Goal: Task Accomplishment & Management: Manage account settings

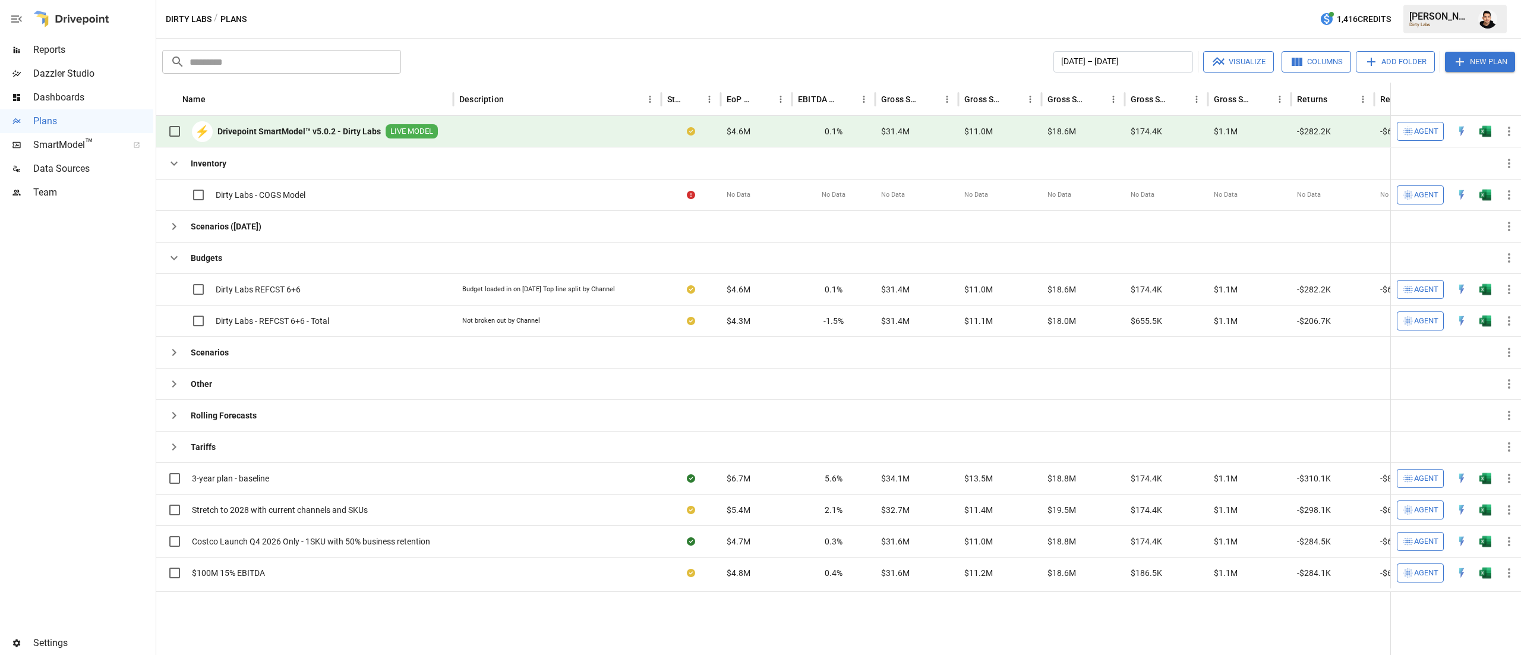
click at [1477, 61] on button "New Plan" at bounding box center [1480, 62] width 70 height 20
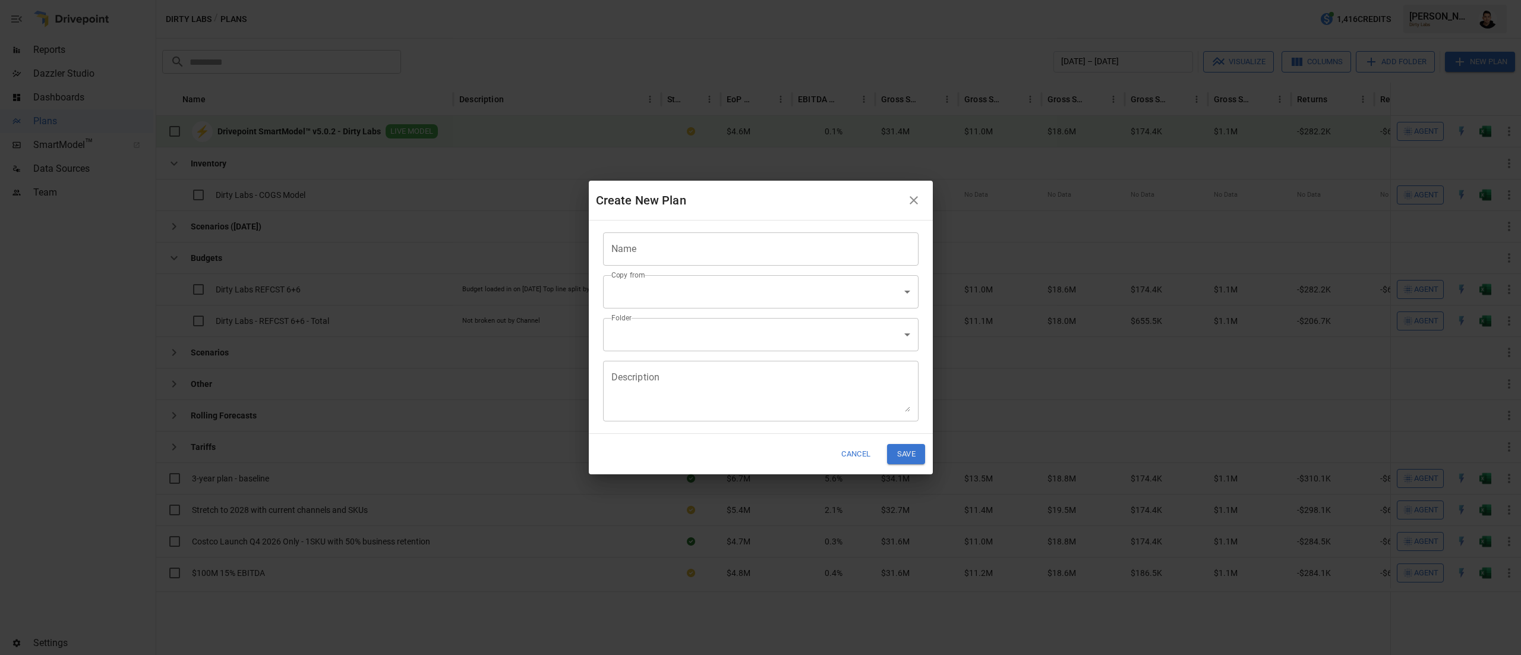
click at [809, 247] on input "Name" at bounding box center [760, 248] width 315 height 33
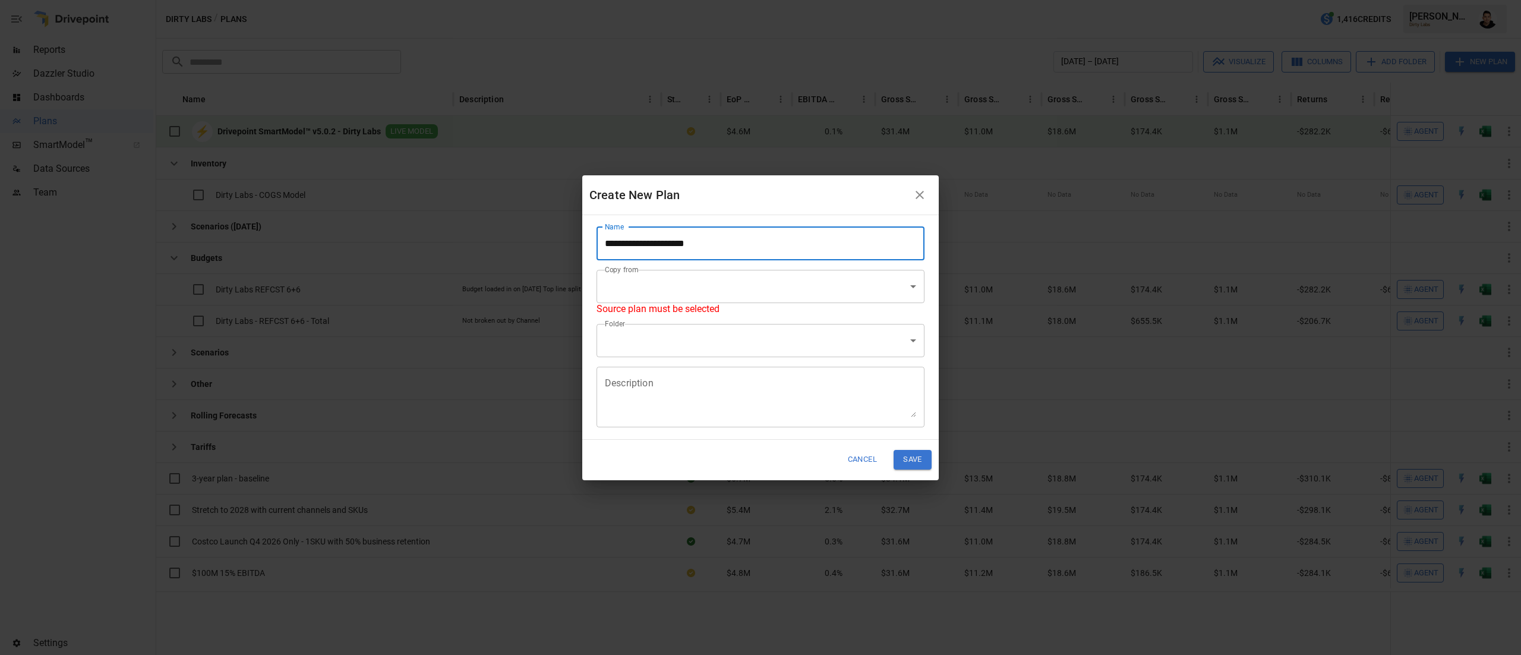
type input "**********"
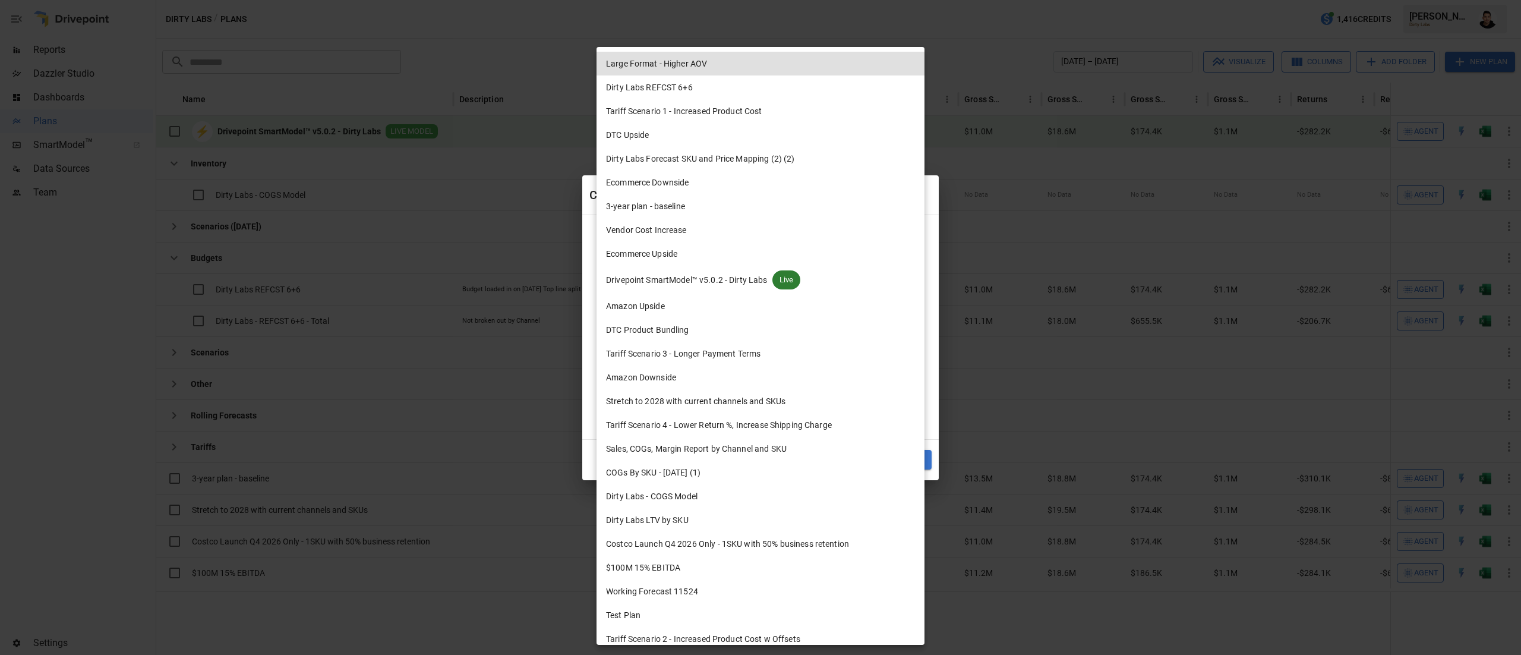
click at [889, 0] on body "Reports Dazzler Studio Dashboards Plans SmartModel ™ Data Sources Team Settings…" at bounding box center [760, 0] width 1521 height 0
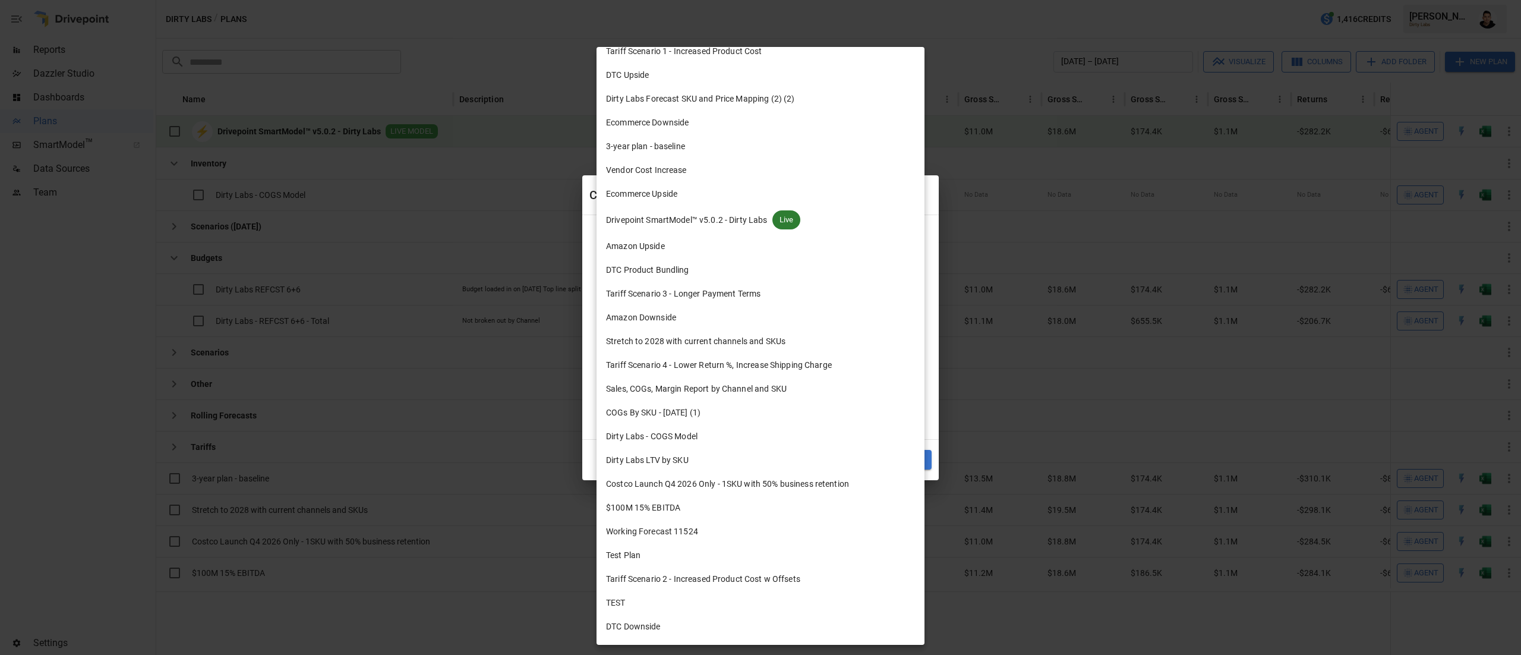
scroll to position [105, 0]
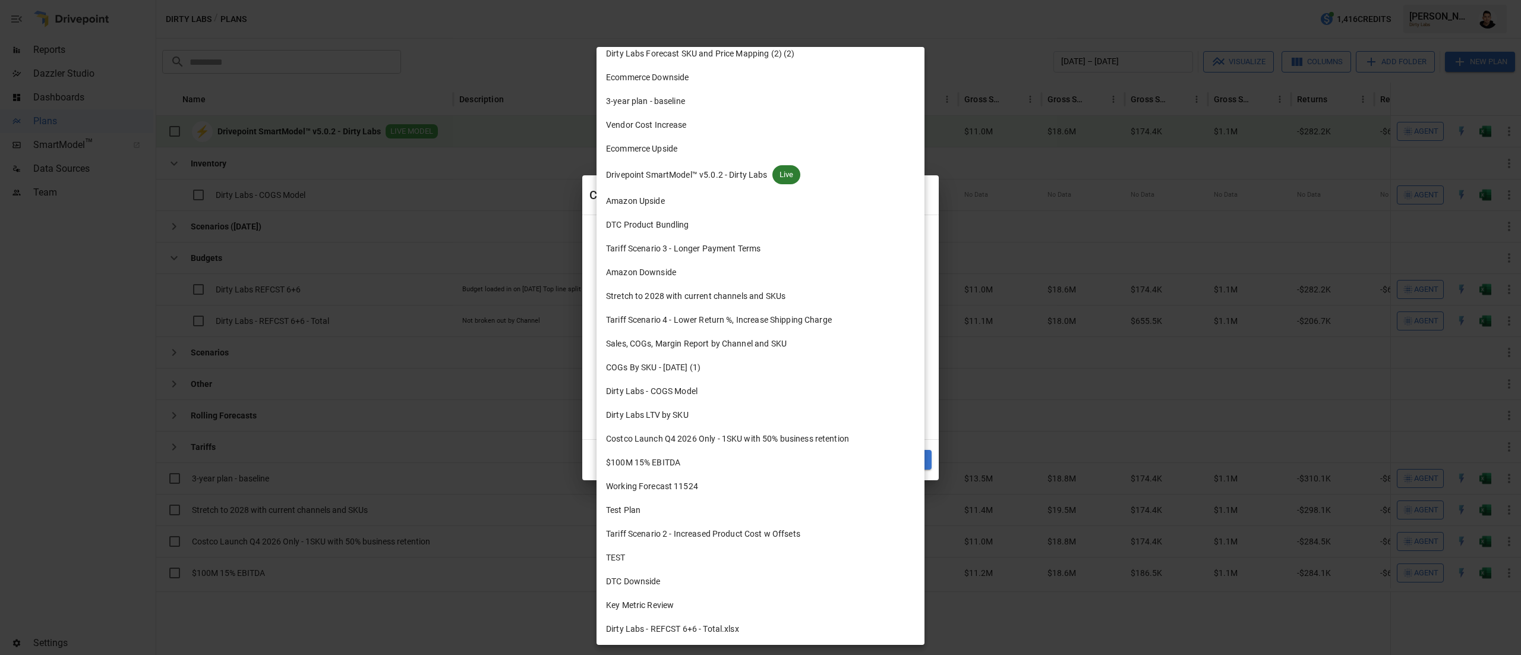
click at [759, 627] on li "Dirty Labs - REFCST 6+6 - Total.xlsx" at bounding box center [760, 629] width 328 height 24
type input "**********"
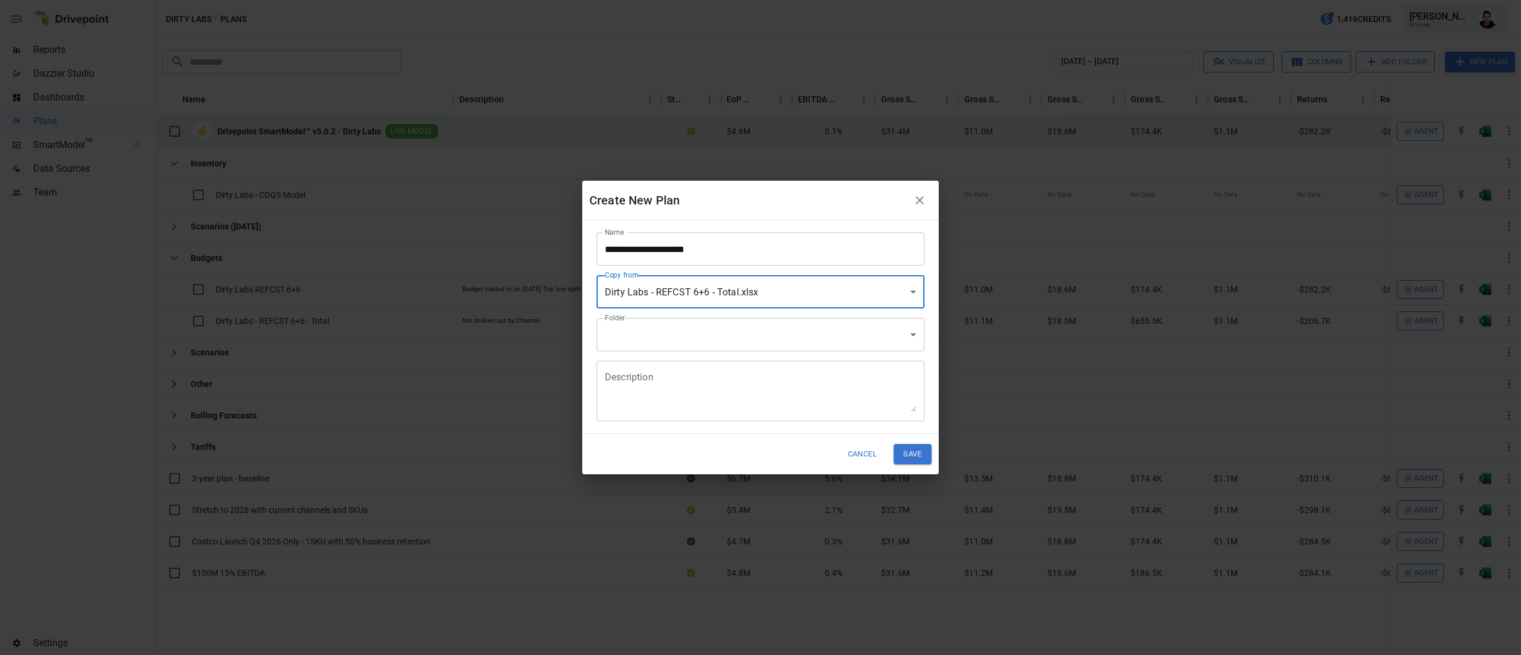
click at [787, 0] on body "Reports Dazzler Studio Dashboards Plans SmartModel ™ Data Sources Team Settings…" at bounding box center [760, 0] width 1521 height 0
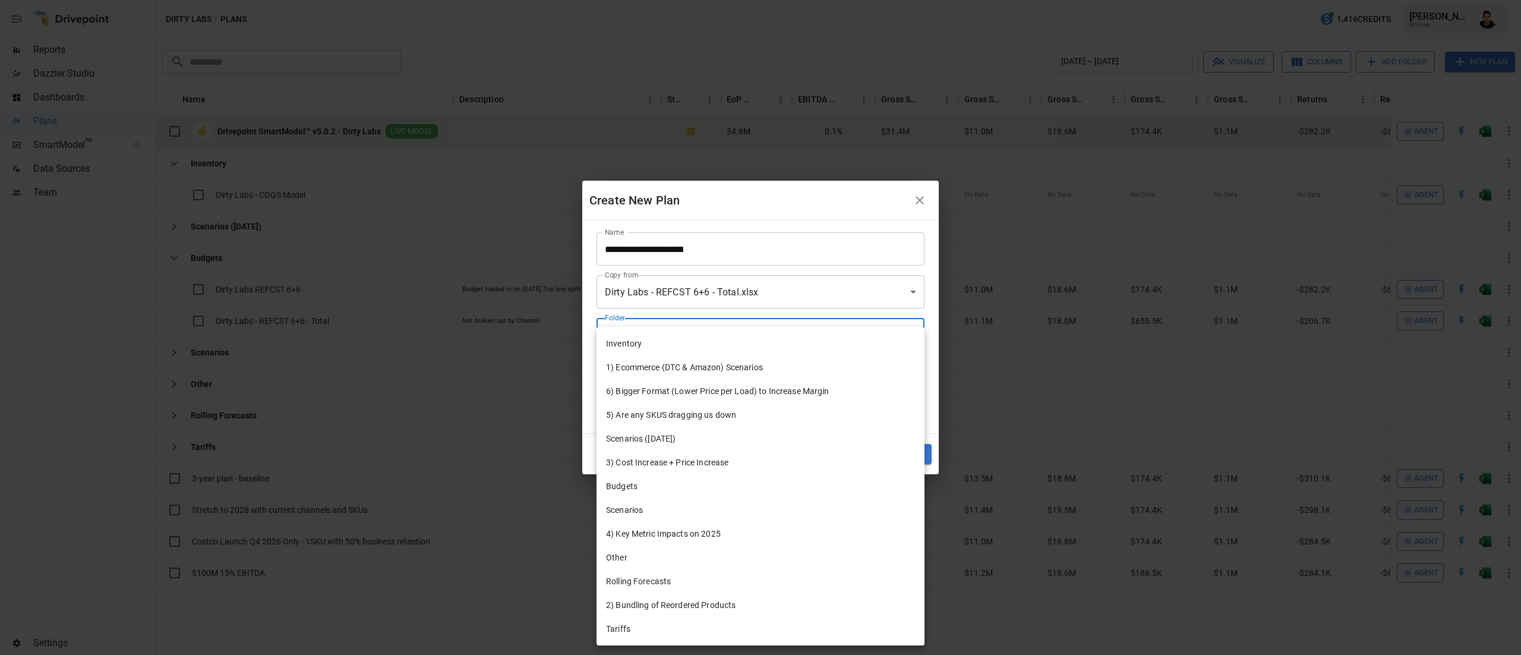
click at [702, 488] on li "Budgets" at bounding box center [760, 486] width 328 height 24
type input "**********"
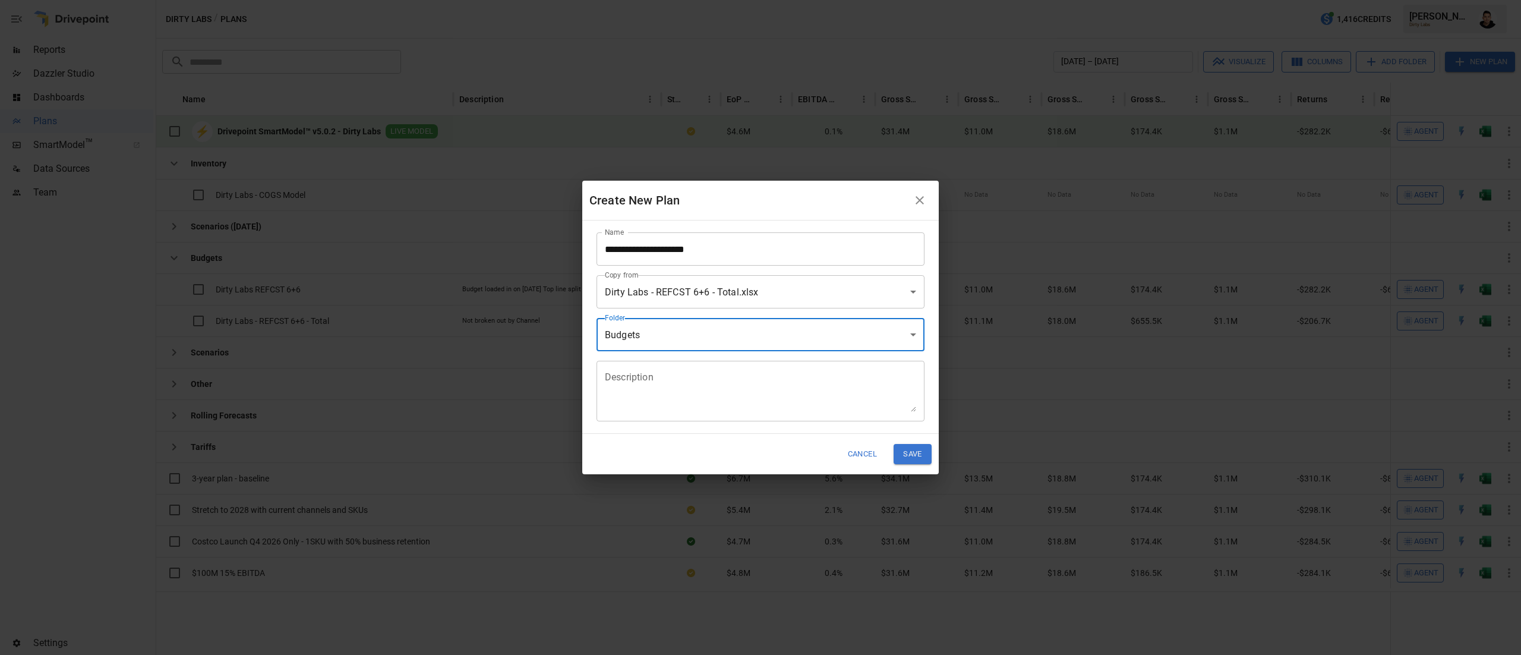
click at [743, 391] on textarea "Description" at bounding box center [760, 391] width 311 height 41
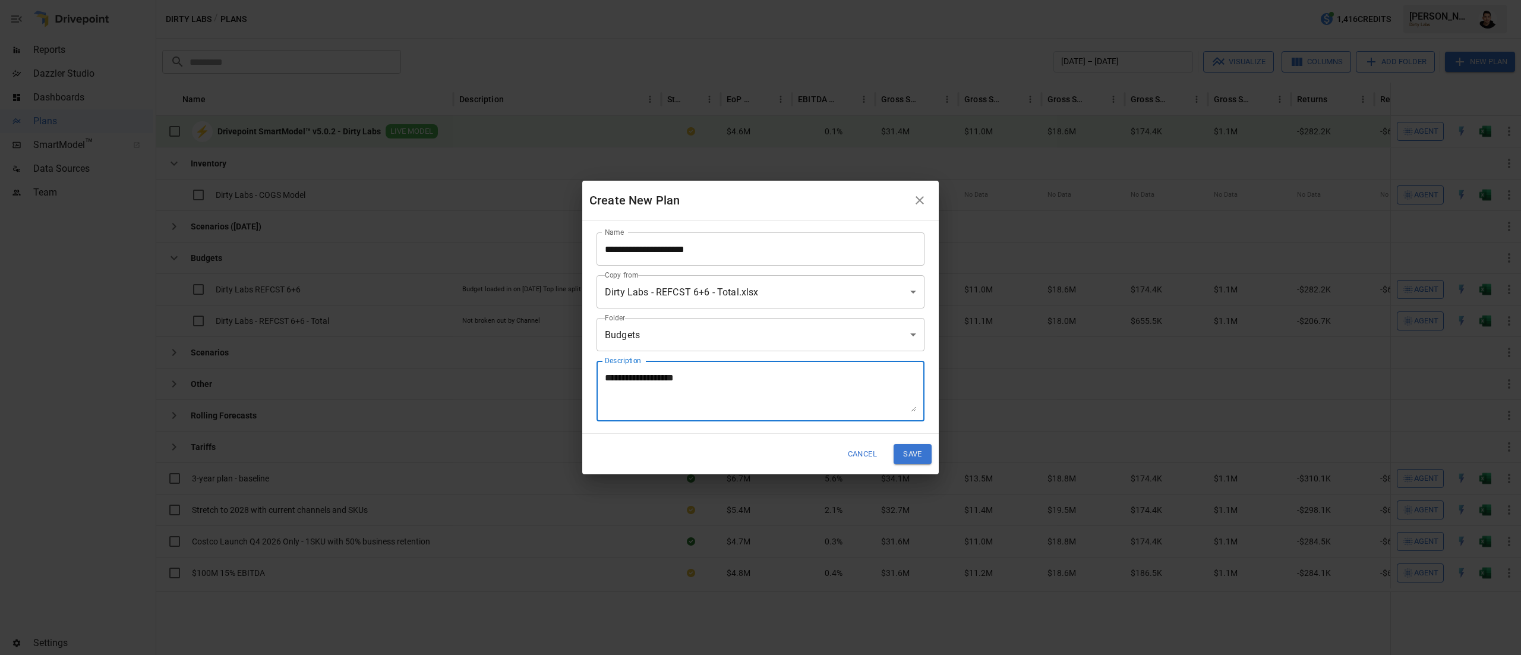
type textarea "**********"
click at [915, 456] on button "Save" at bounding box center [912, 454] width 38 height 20
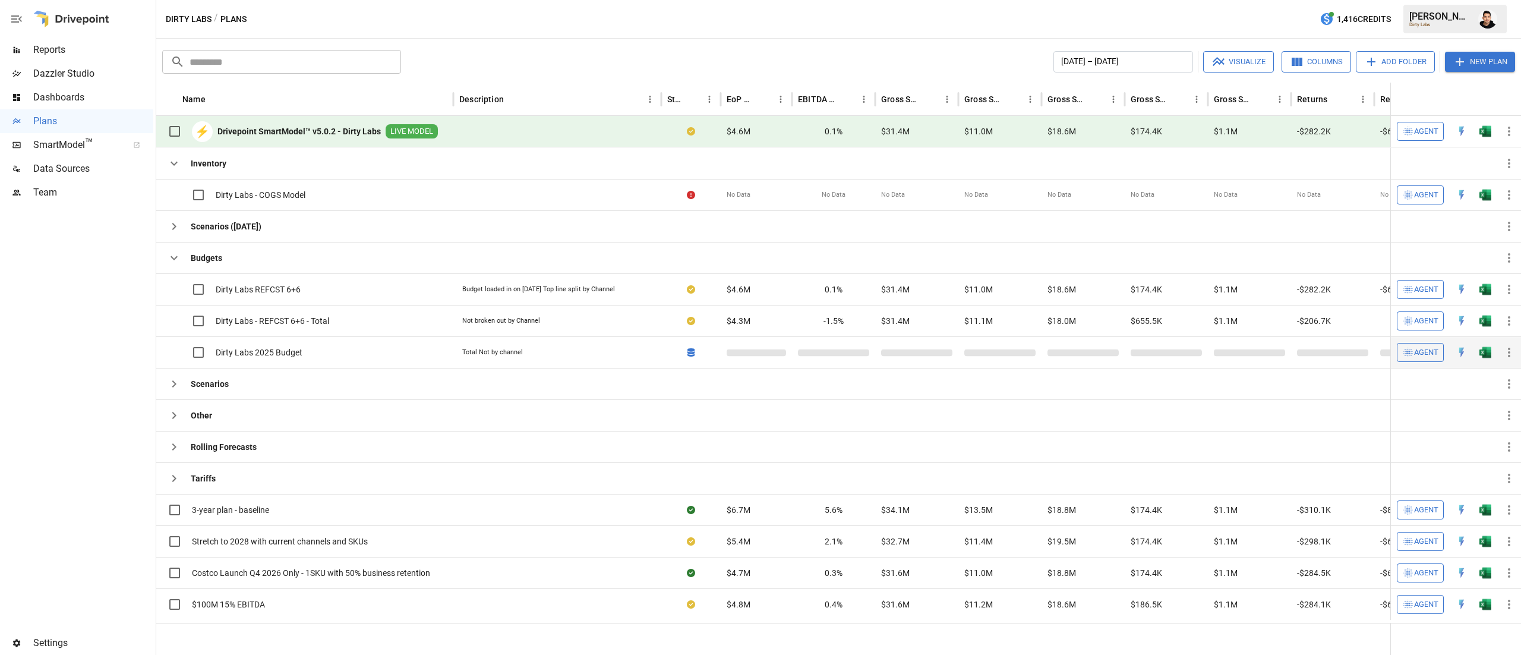
click at [1493, 356] on button "button" at bounding box center [1485, 352] width 38 height 18
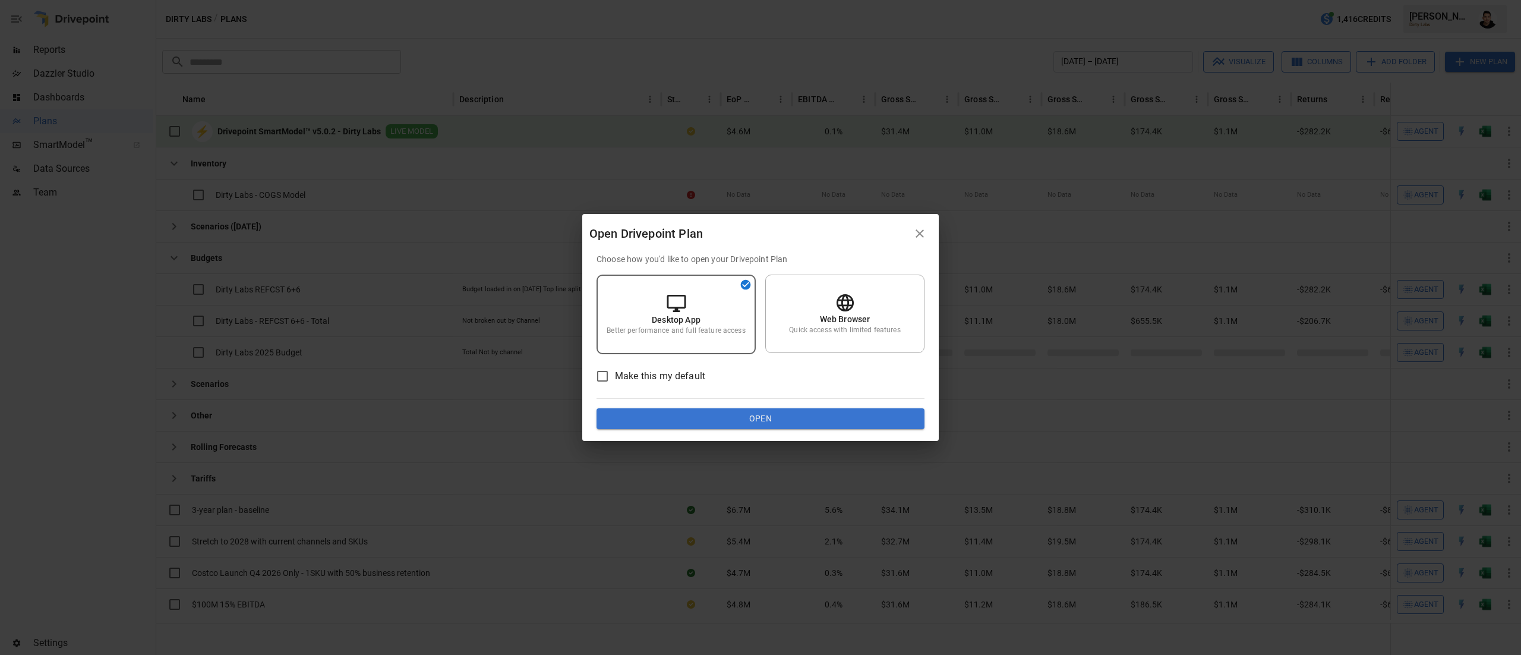
click at [857, 418] on button "Open" at bounding box center [760, 418] width 328 height 21
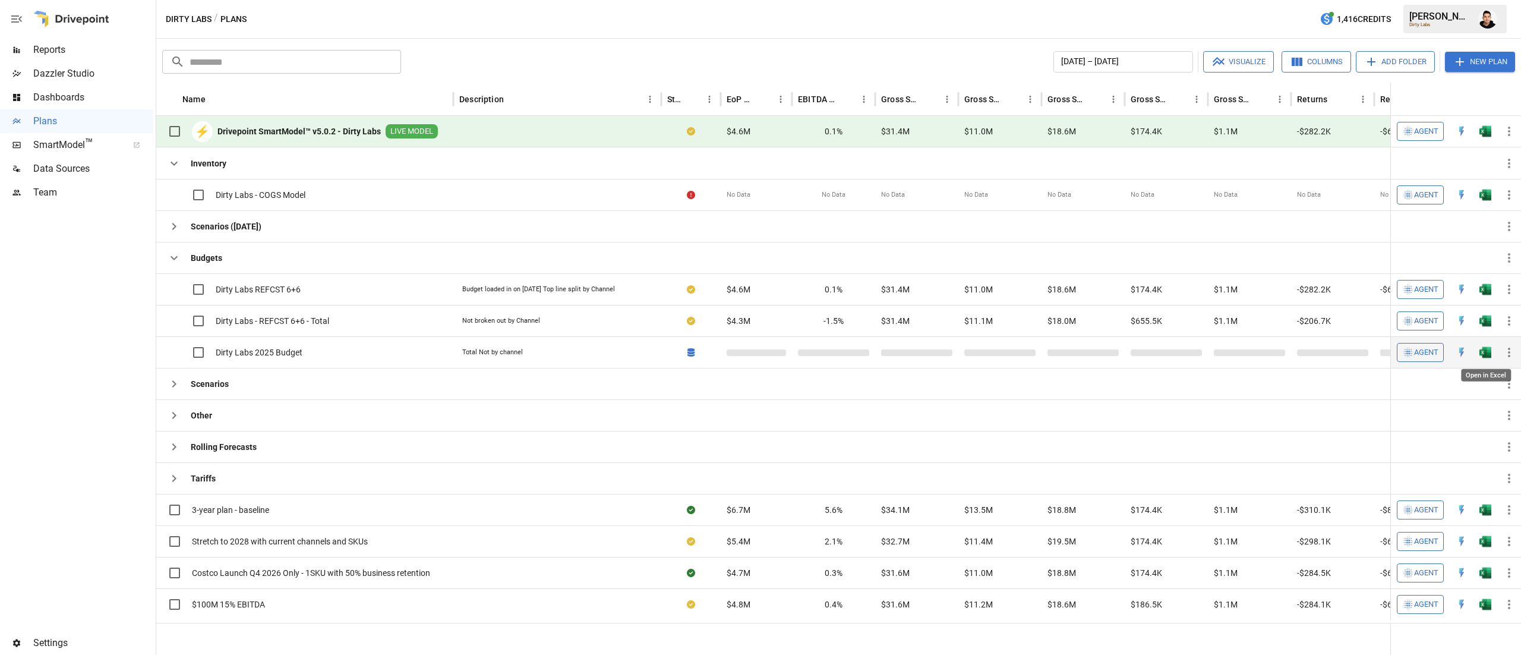
click at [1485, 356] on img "Open in Excel" at bounding box center [1485, 352] width 12 height 12
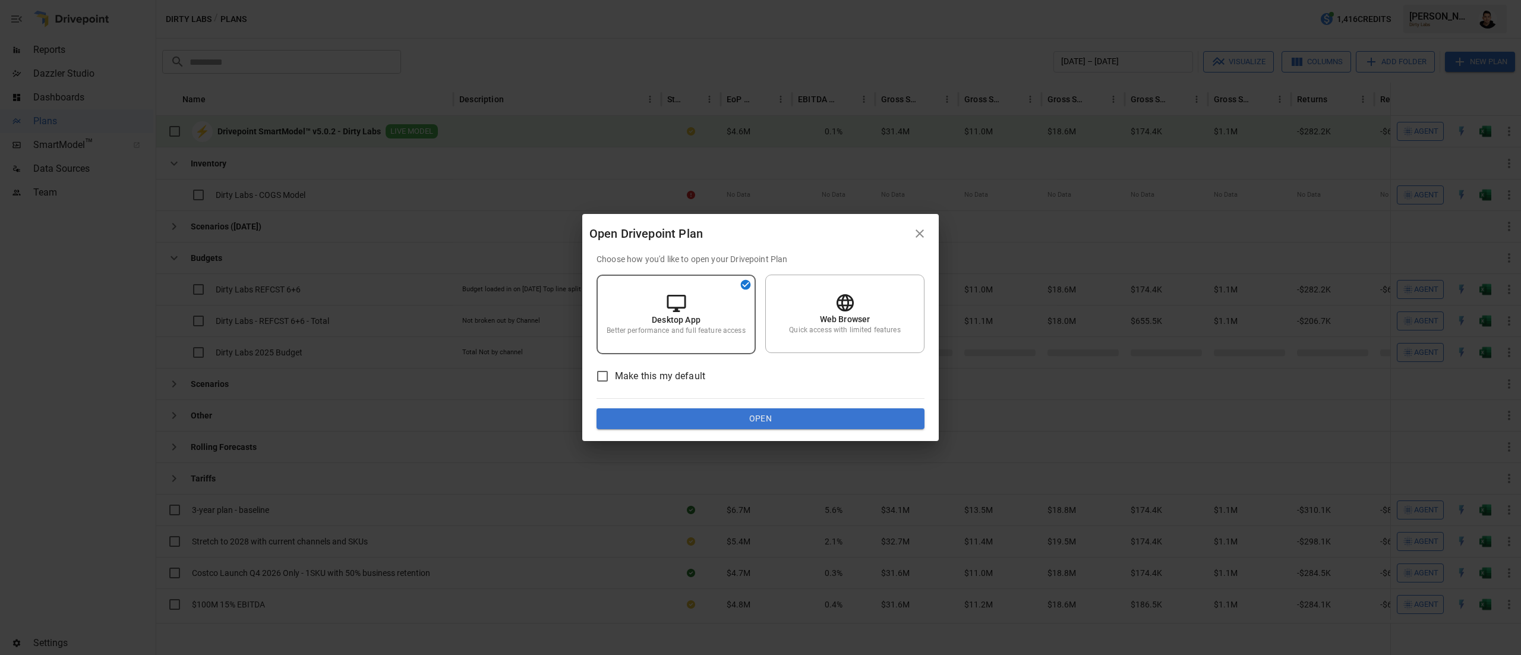
click at [879, 413] on button "Open" at bounding box center [760, 418] width 328 height 21
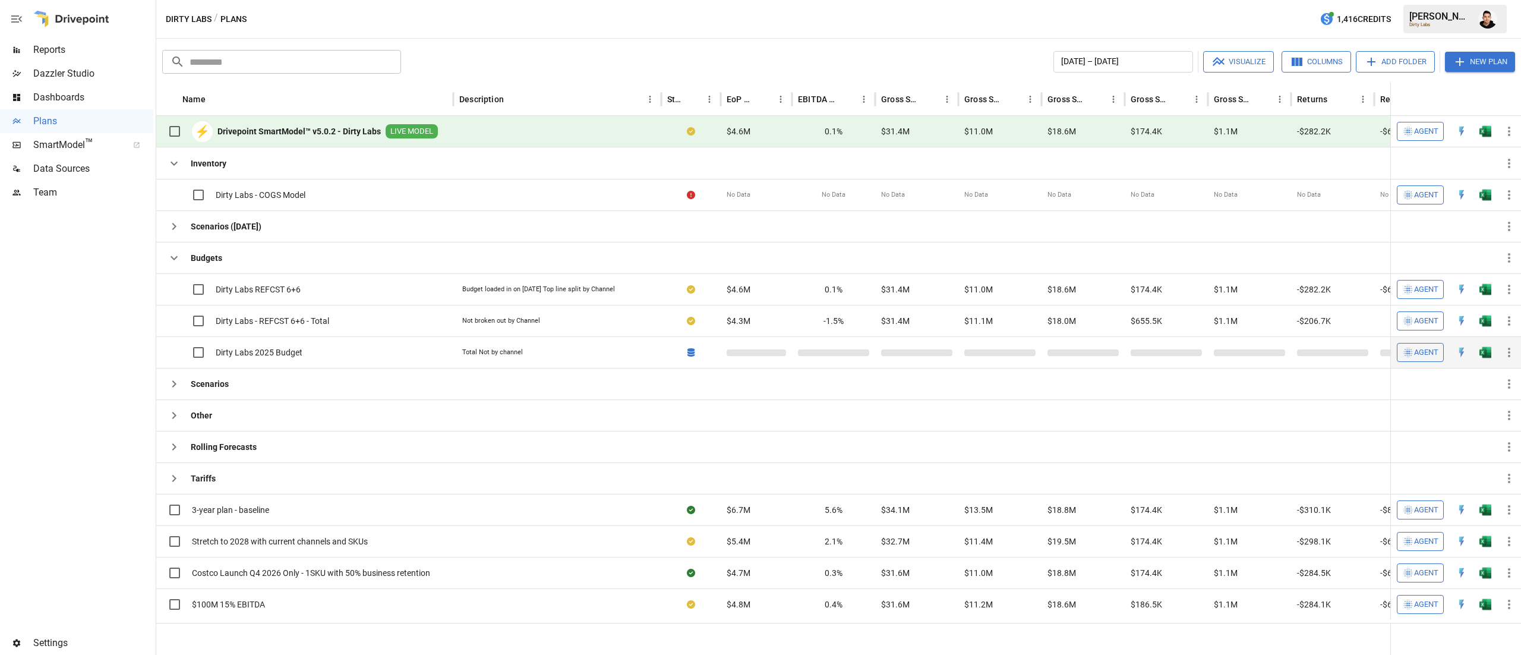
click at [1479, 349] on img "Open in Excel" at bounding box center [1485, 352] width 12 height 12
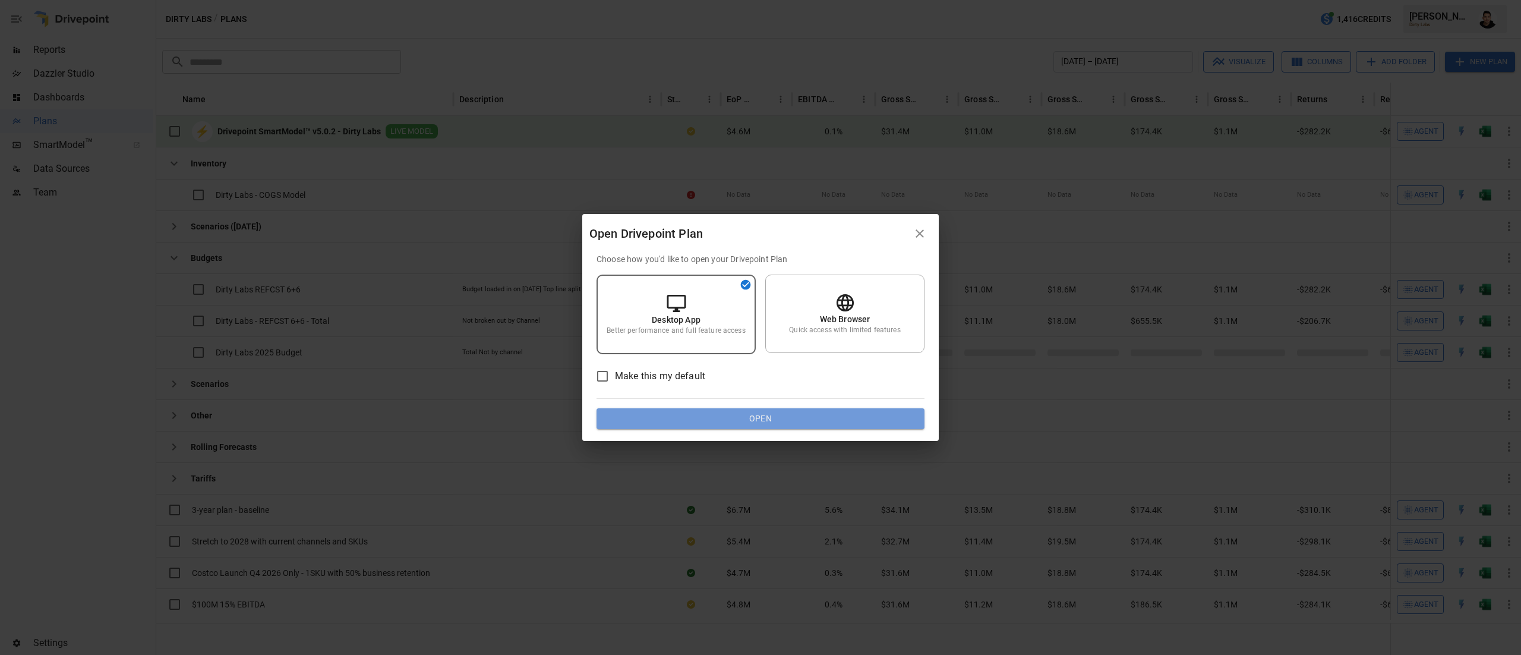
click at [885, 417] on button "Open" at bounding box center [760, 418] width 328 height 21
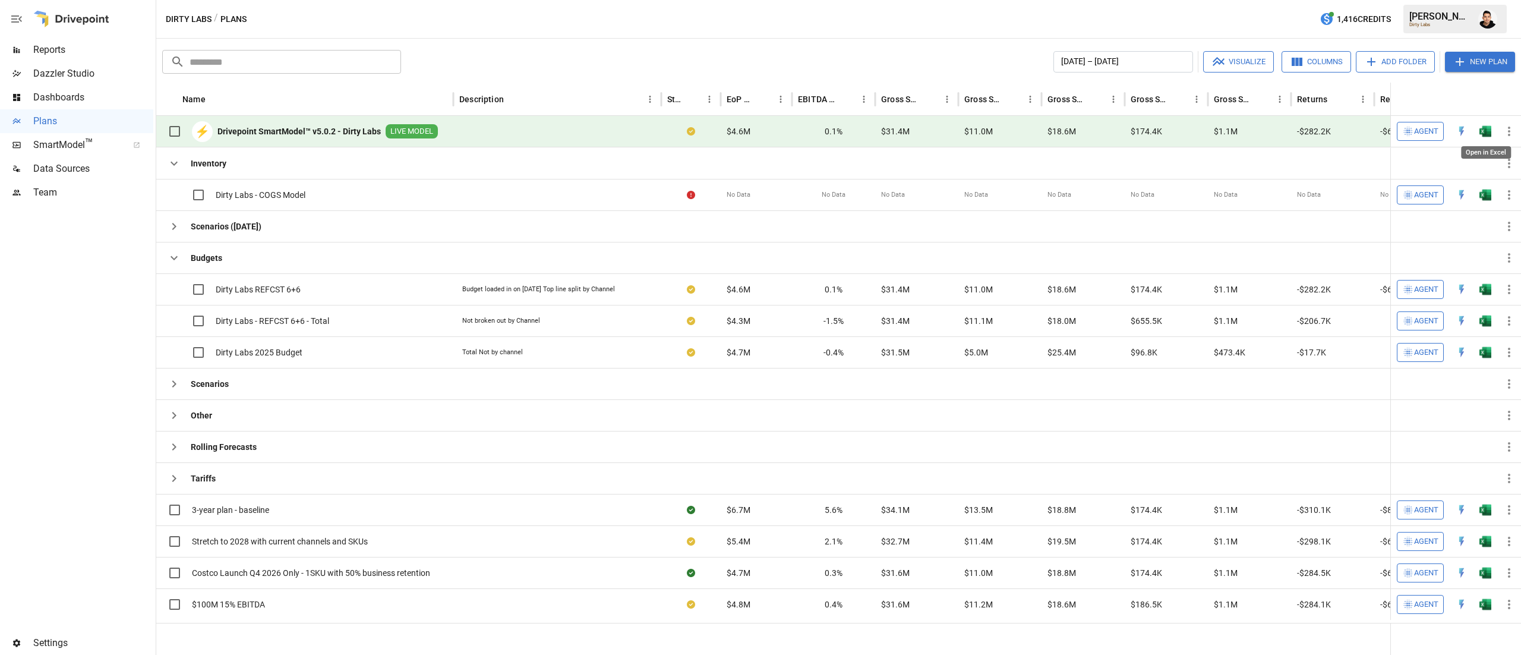
click at [1486, 128] on img "Open in Excel" at bounding box center [1485, 131] width 12 height 12
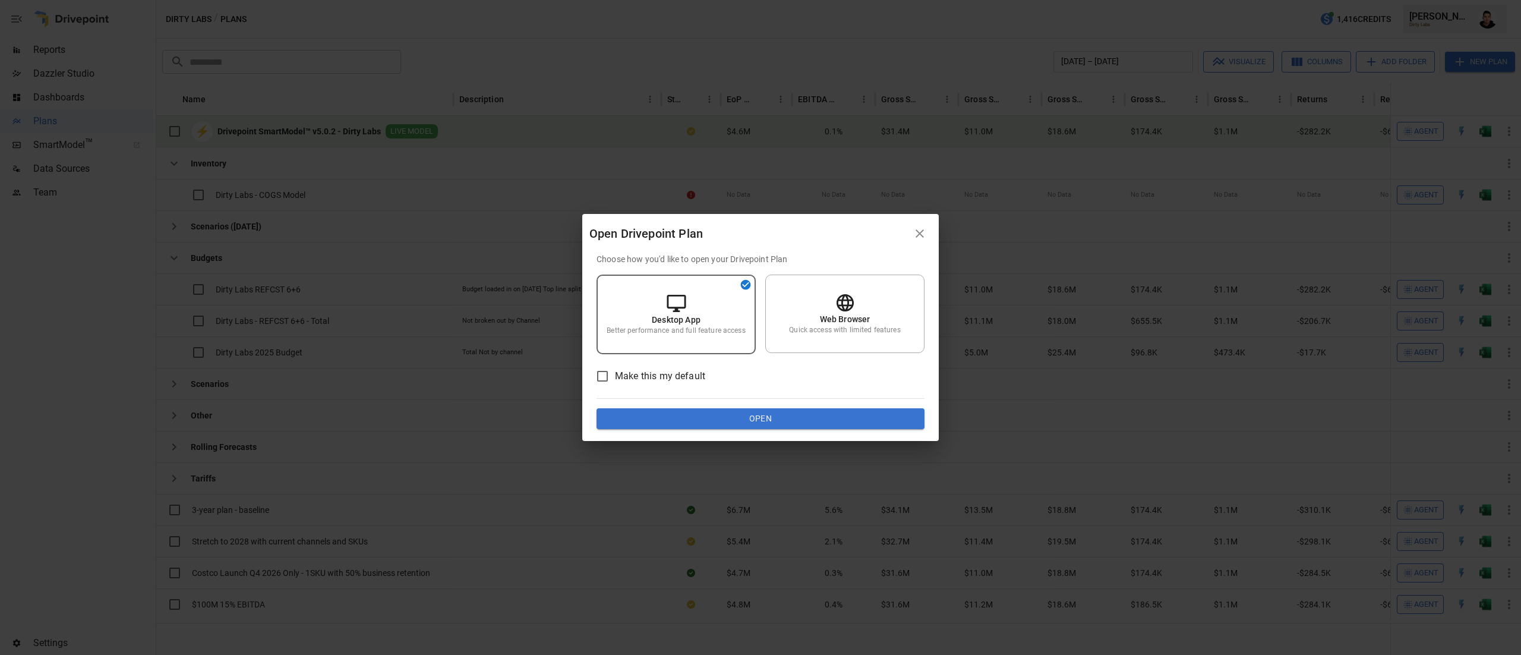
click at [818, 418] on button "Open" at bounding box center [760, 418] width 328 height 21
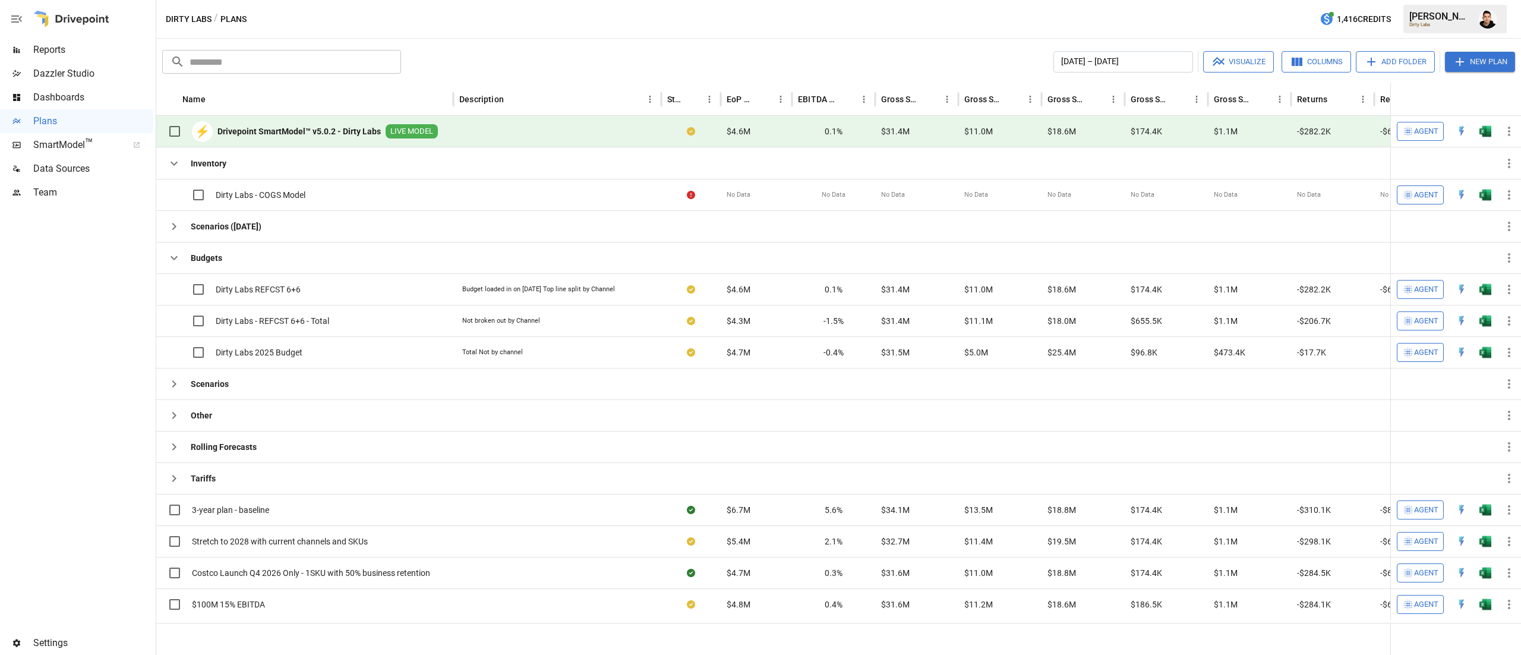
click at [1487, 127] on img "Open in Excel" at bounding box center [1485, 131] width 12 height 12
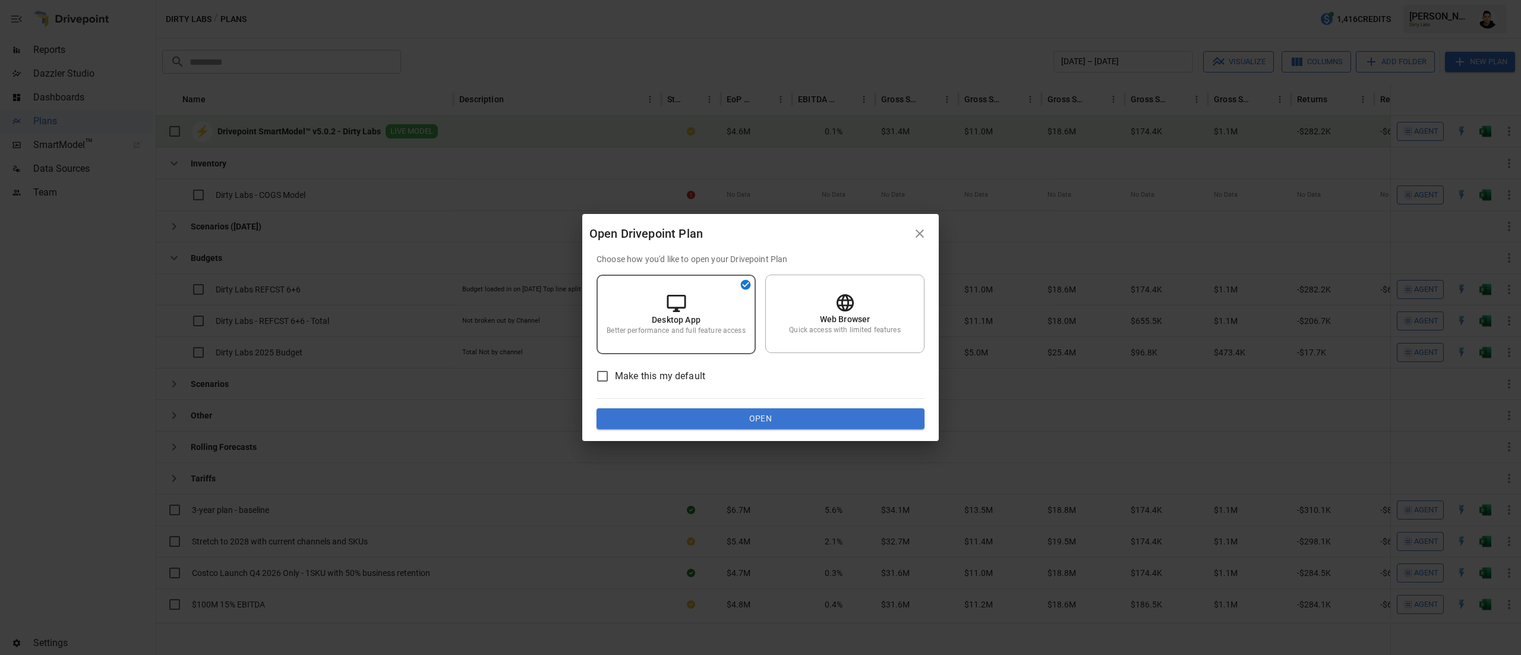
click at [811, 419] on button "Open" at bounding box center [760, 418] width 328 height 21
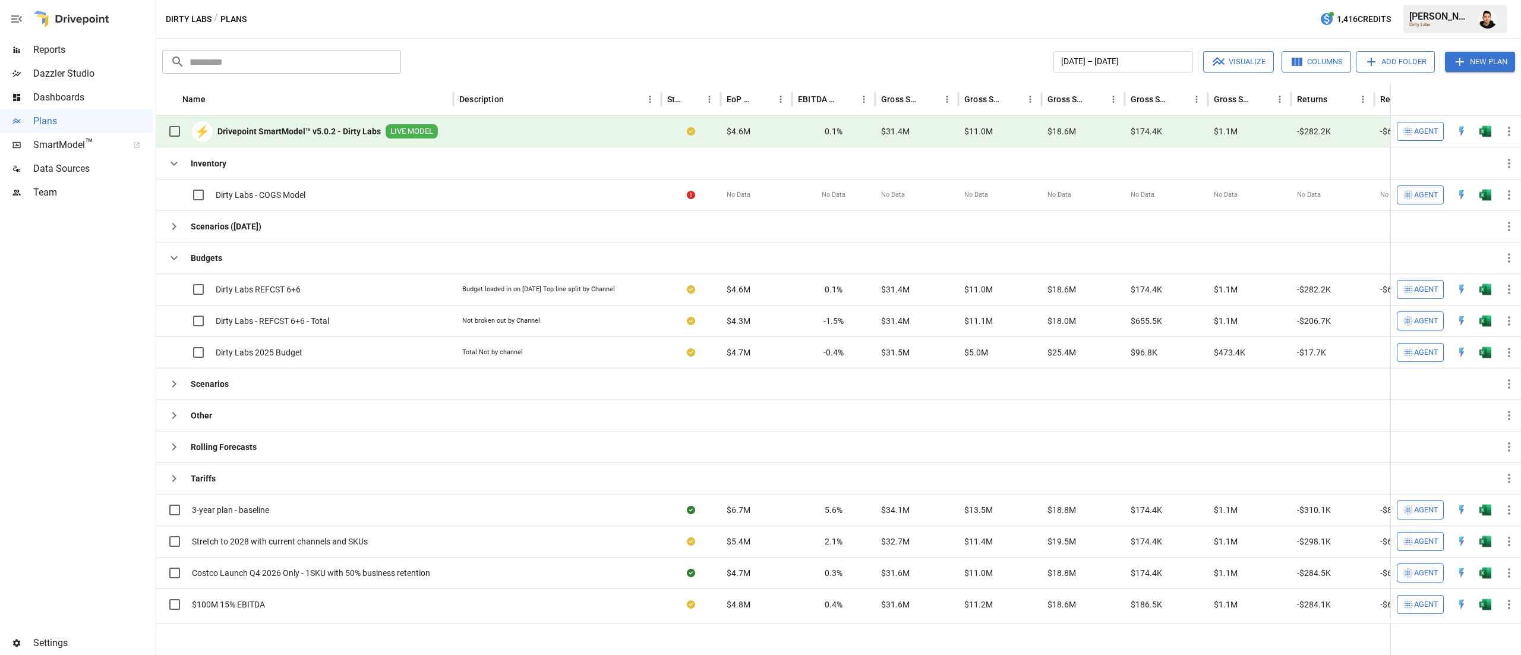
click at [1493, 127] on button "button" at bounding box center [1485, 131] width 38 height 18
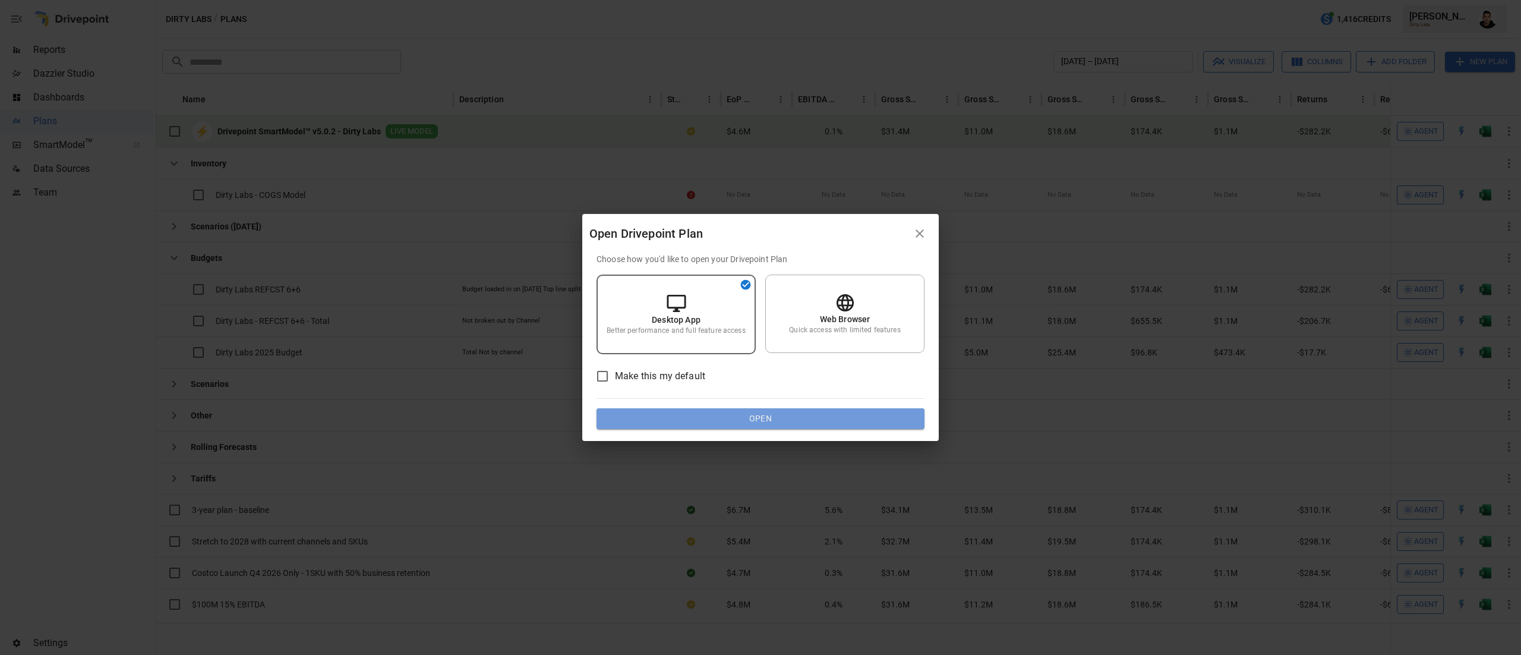
click at [846, 410] on button "Open" at bounding box center [760, 418] width 328 height 21
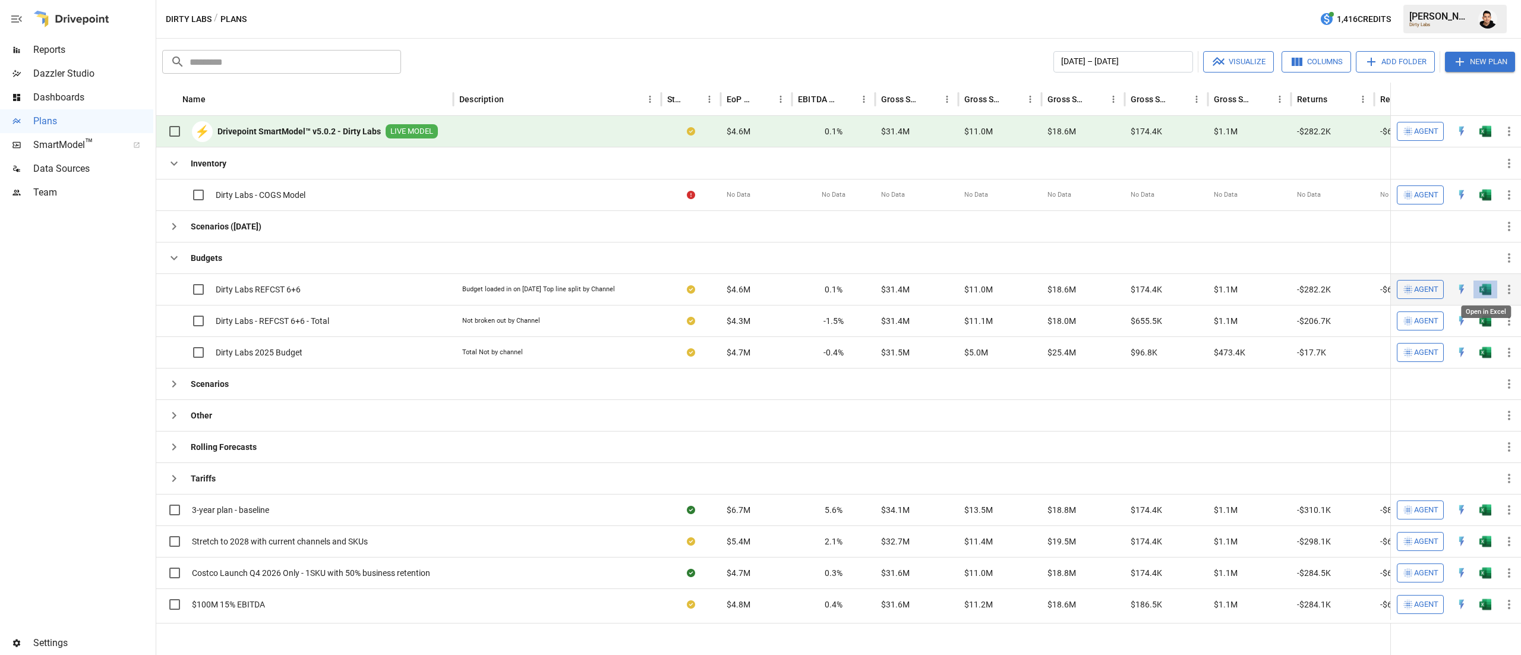
click at [1486, 287] on img "Open in Excel" at bounding box center [1485, 289] width 12 height 12
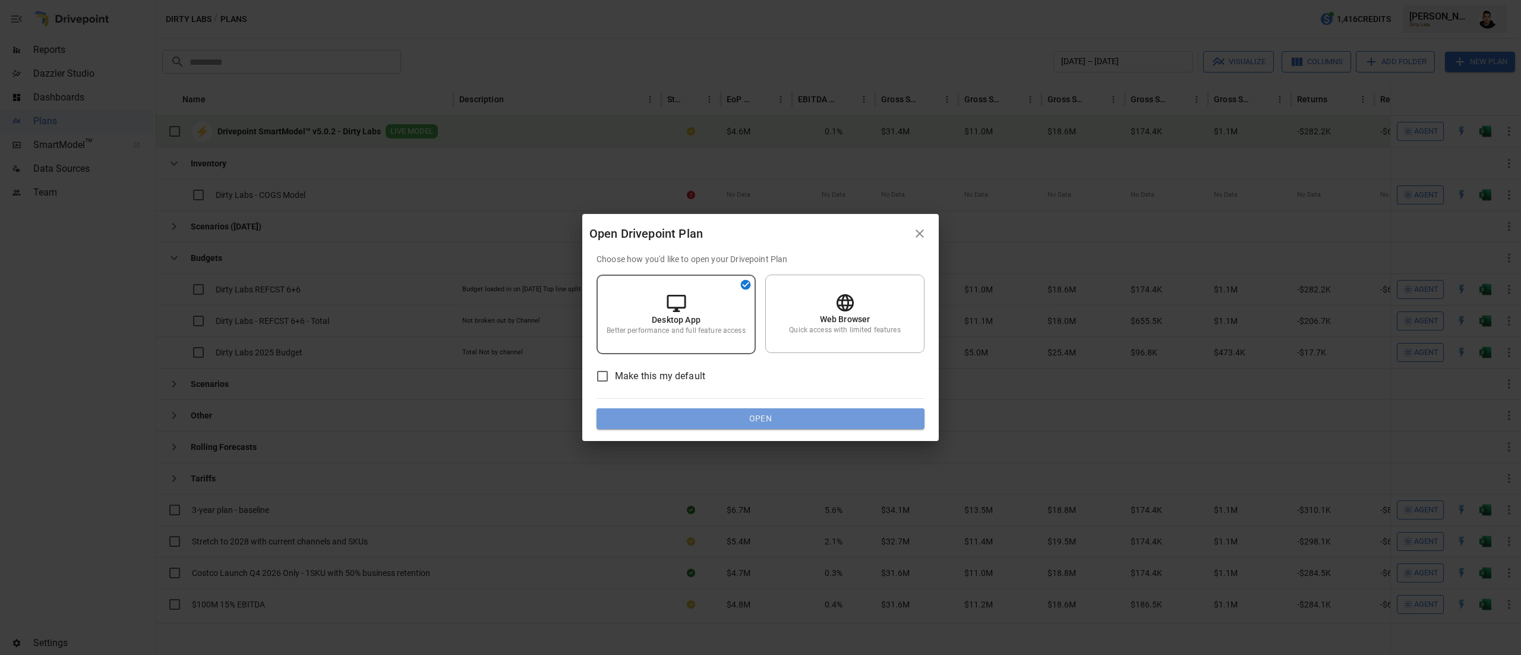
click at [842, 416] on button "Open" at bounding box center [760, 418] width 328 height 21
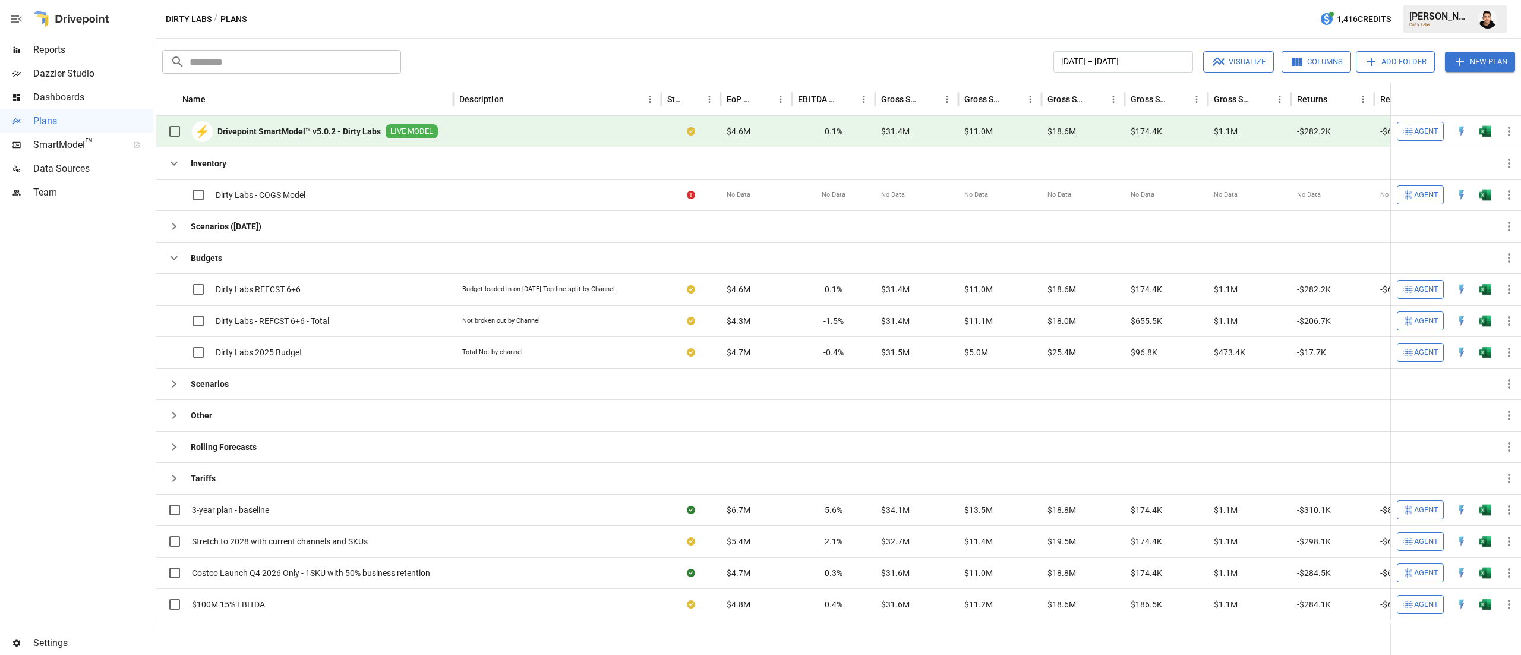
click at [828, 15] on div "Dirty Labs / Plans 1,416 Credits [PERSON_NAME] Dirty Labs" at bounding box center [838, 19] width 1364 height 38
click at [1480, 289] on img "Open in Excel" at bounding box center [1485, 289] width 12 height 12
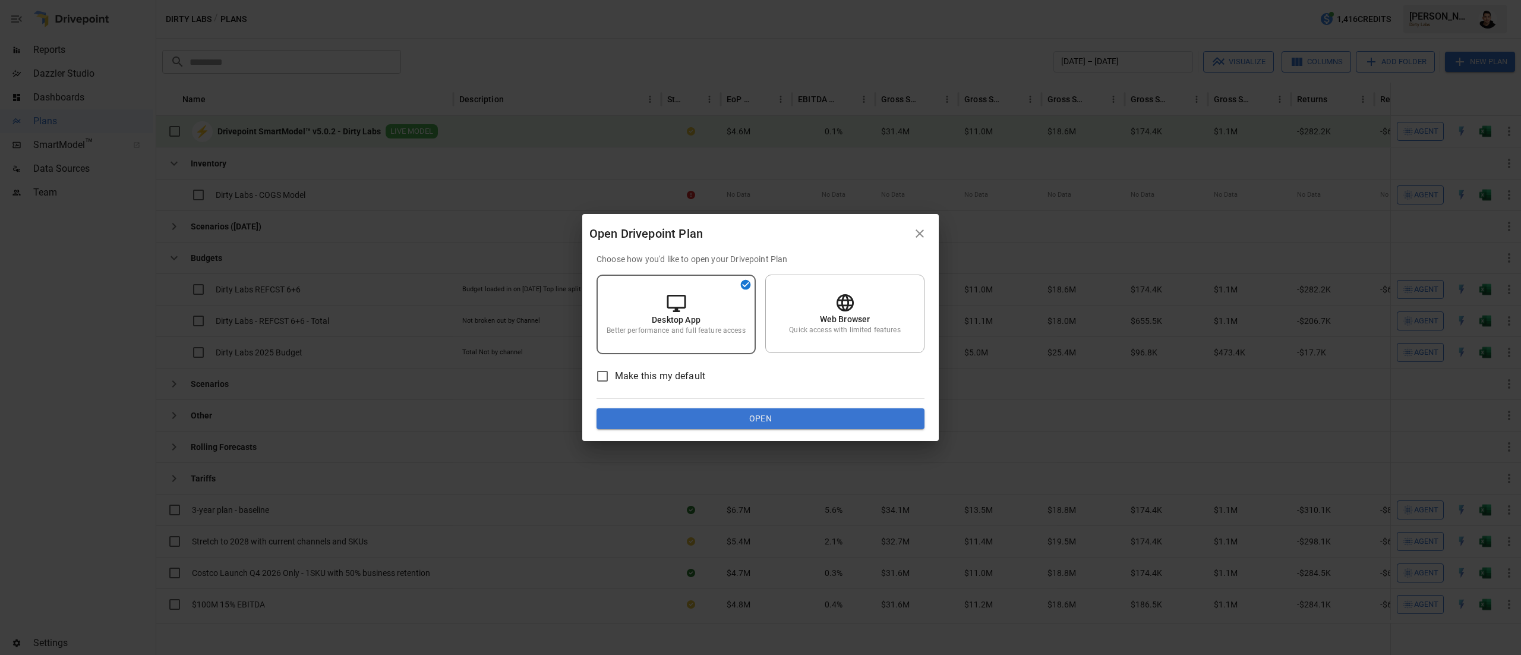
click at [813, 411] on button "Open" at bounding box center [760, 418] width 328 height 21
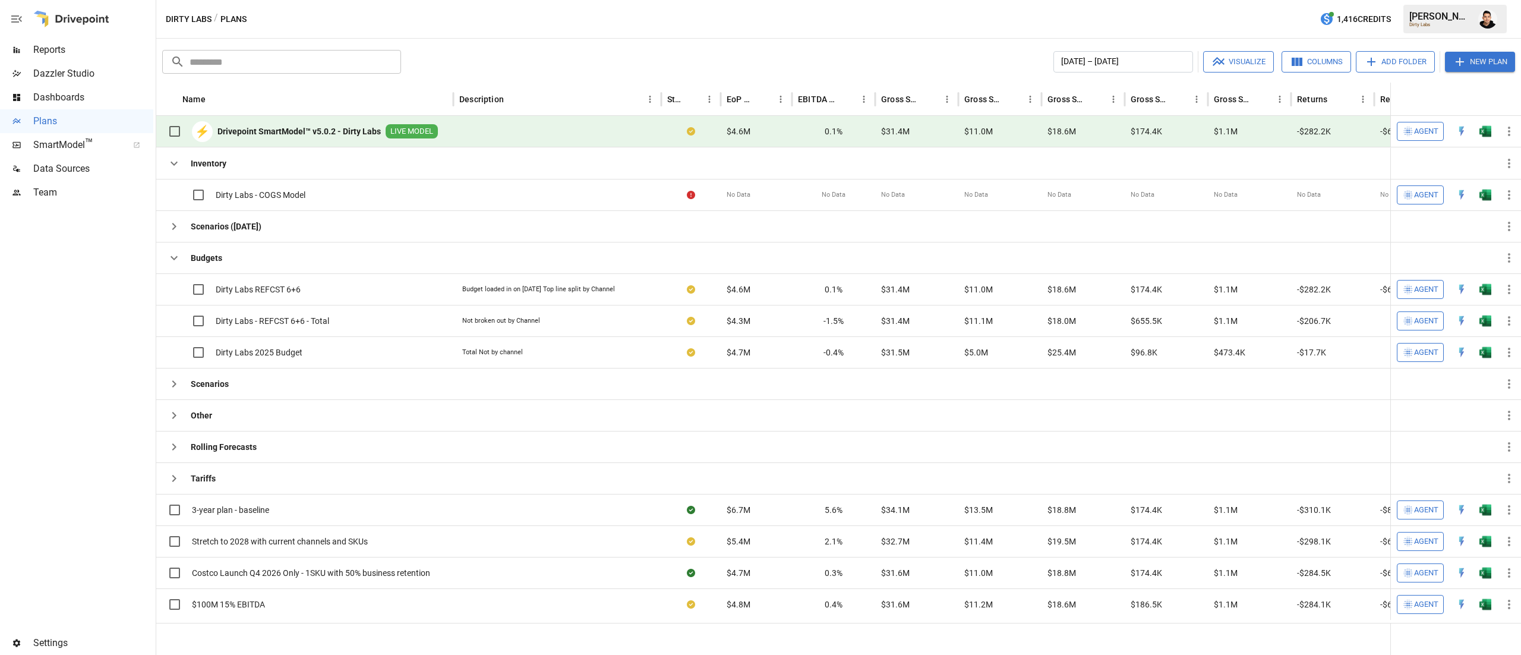
click at [1487, 71] on button "New Plan" at bounding box center [1480, 62] width 70 height 20
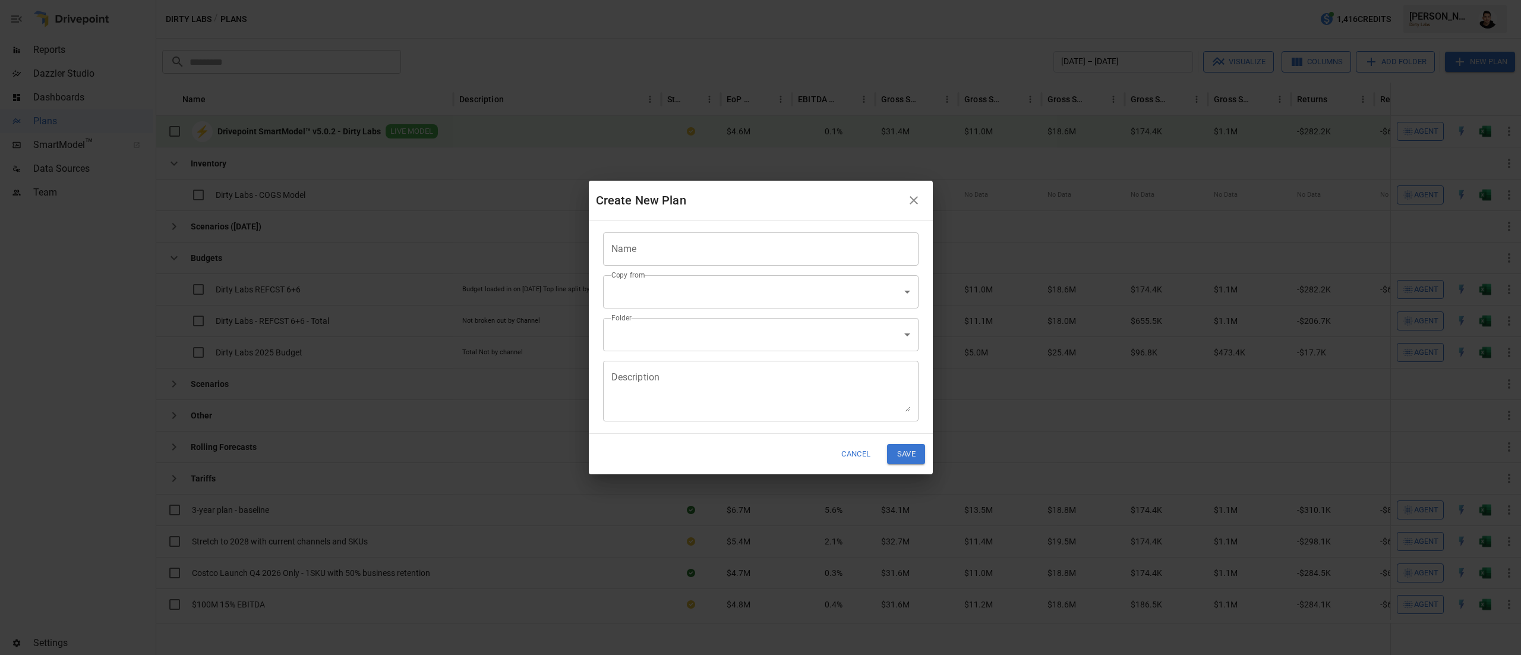
click at [745, 253] on input "Name" at bounding box center [760, 248] width 315 height 33
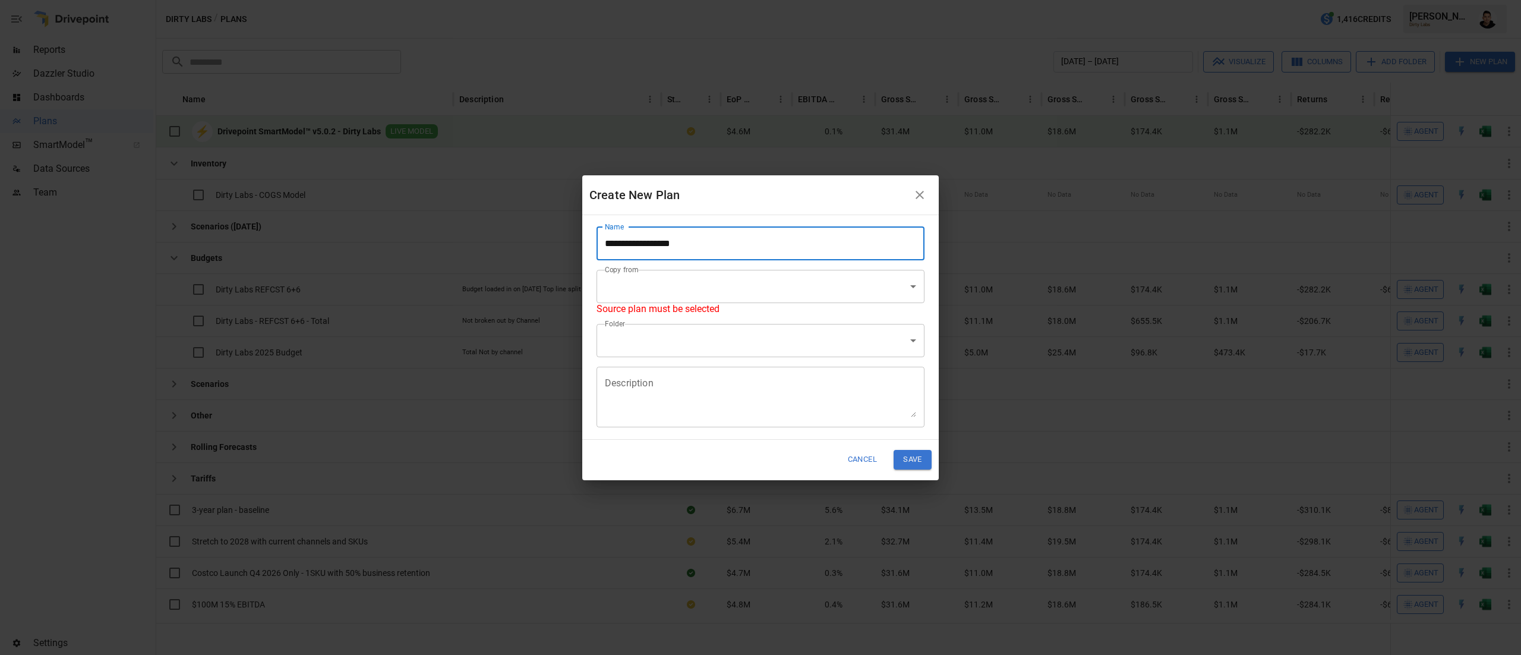
type input "**********"
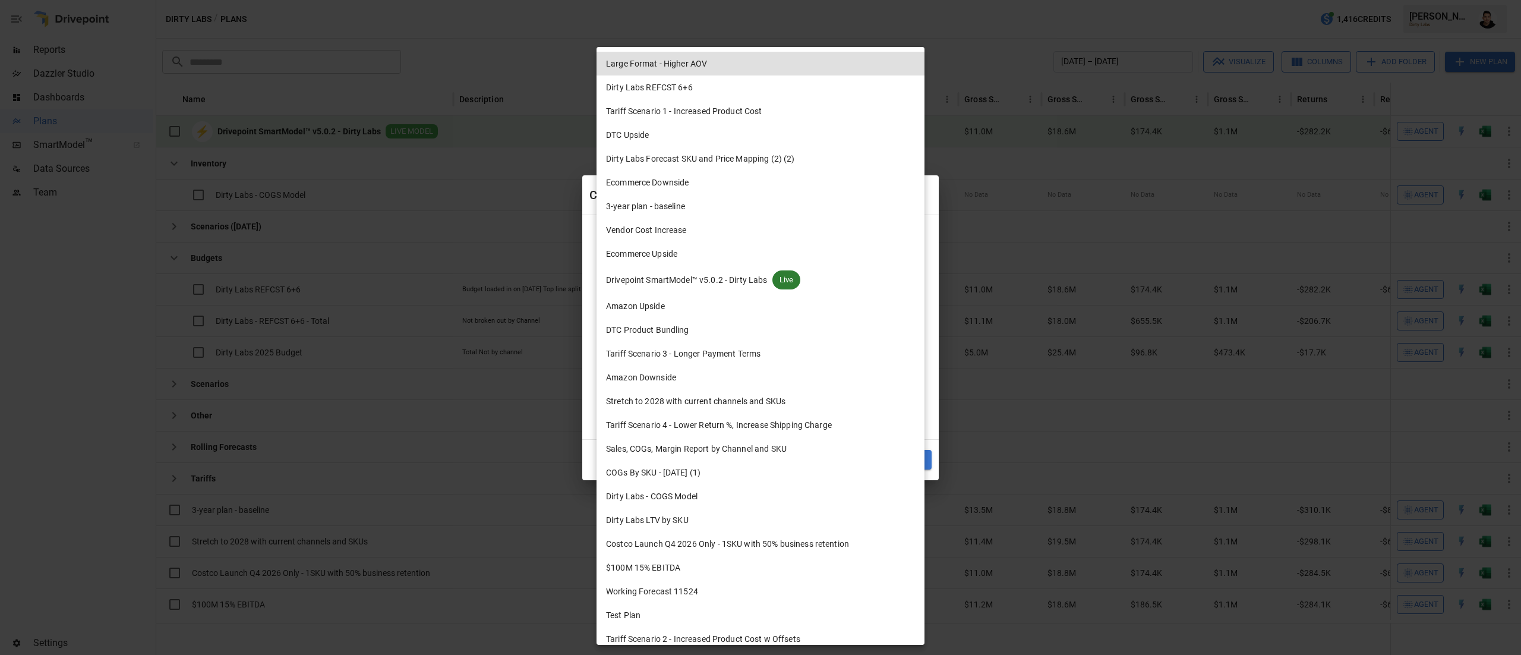
click at [813, 0] on body "Reports Dazzler Studio Dashboards Plans SmartModel ™ Data Sources Team Settings…" at bounding box center [760, 0] width 1521 height 0
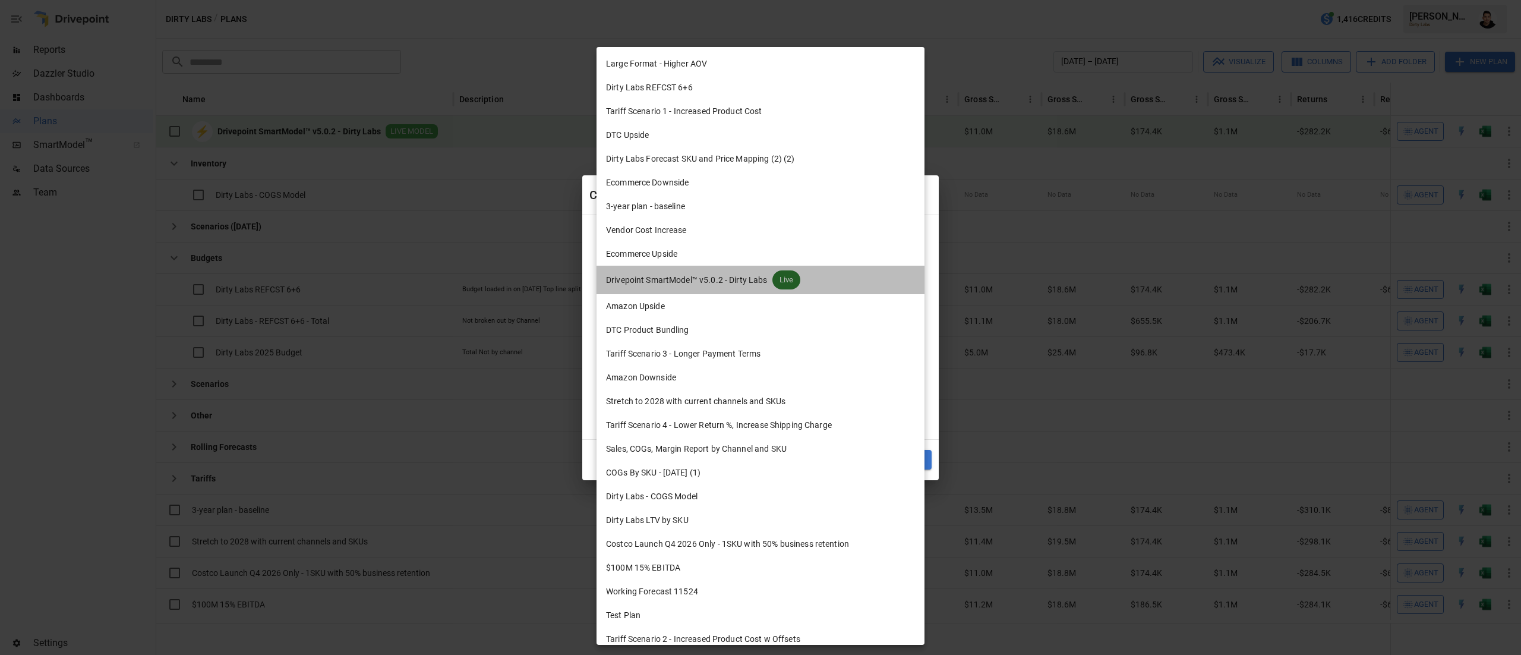
click at [772, 292] on li "Drivepoint SmartModel™ v5.0.2 - Dirty Labs Live" at bounding box center [760, 280] width 328 height 29
type input "**********"
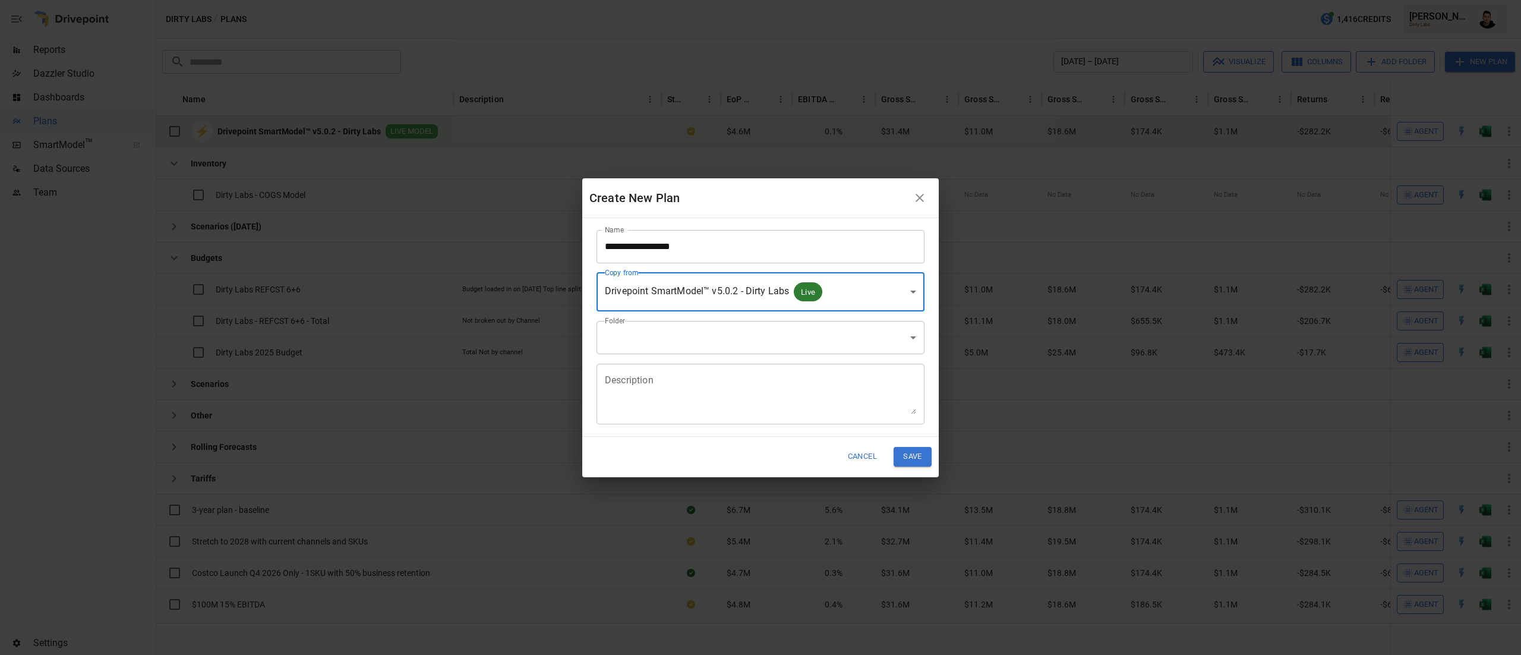
click at [783, 0] on body "Reports Dazzler Studio Dashboards Plans SmartModel ™ Data Sources Team Settings…" at bounding box center [760, 0] width 1521 height 0
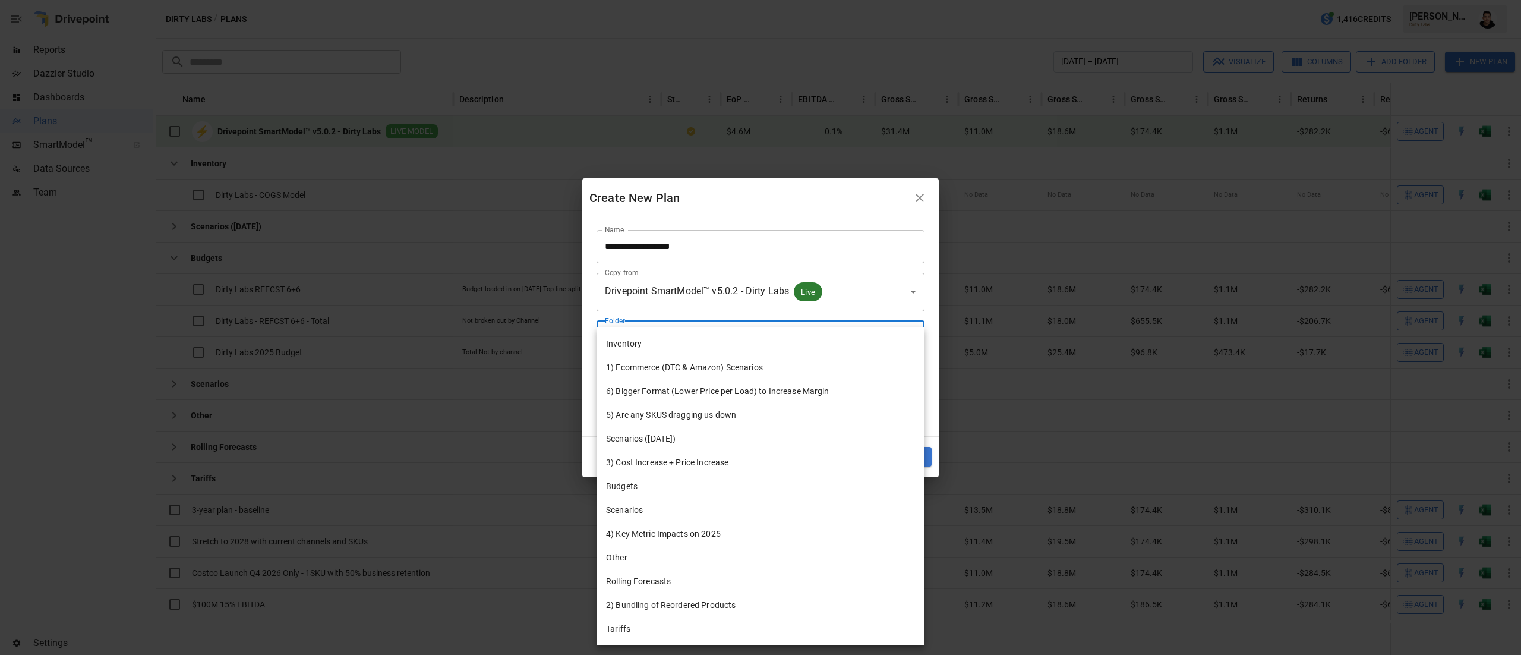
click at [696, 482] on li "Budgets" at bounding box center [760, 486] width 328 height 24
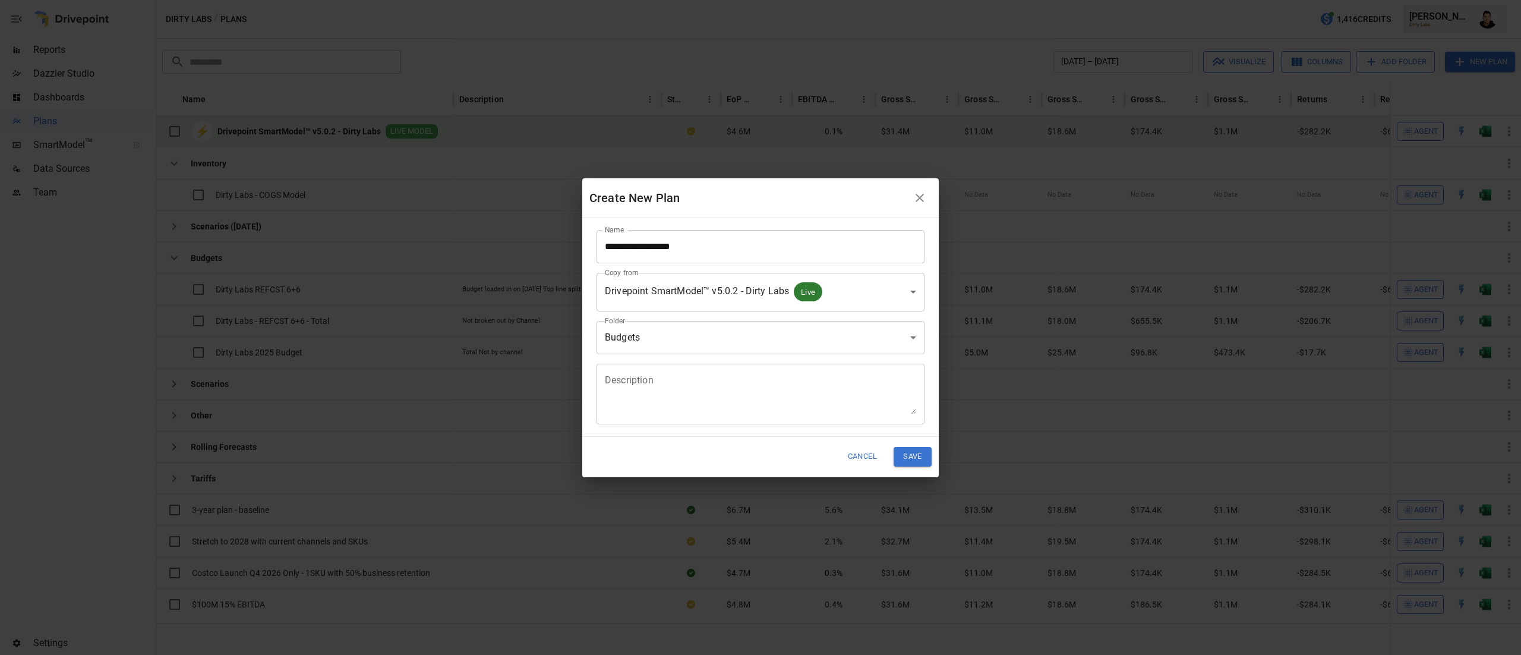
click at [728, 394] on li "5) Are any SKUS dragging us down" at bounding box center [760, 388] width 246 height 14
type input "**********"
click at [728, 394] on li "5) Are any SKUS dragging us down" at bounding box center [760, 388] width 246 height 14
click at [659, 387] on textarea "Description" at bounding box center [760, 393] width 311 height 41
type textarea "**********"
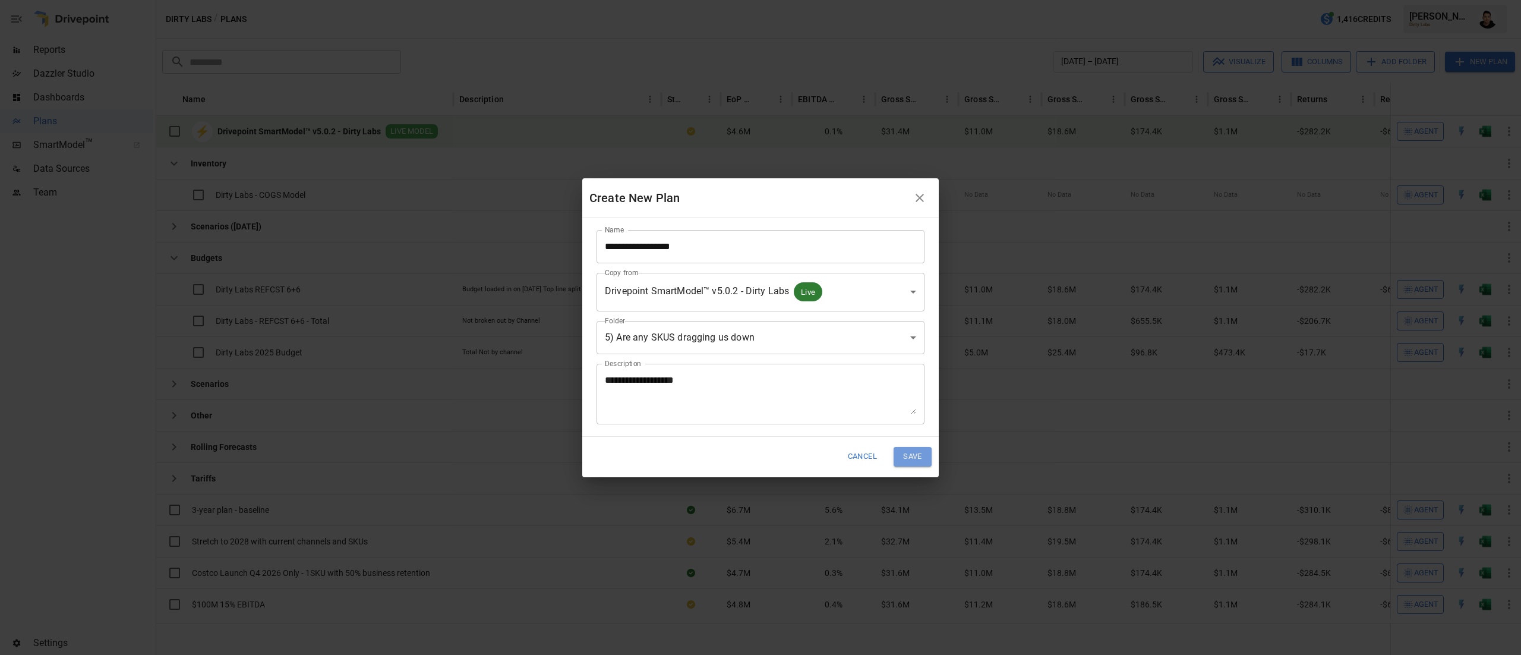
click at [909, 451] on button "Save" at bounding box center [912, 457] width 38 height 20
